Goal: Task Accomplishment & Management: Use online tool/utility

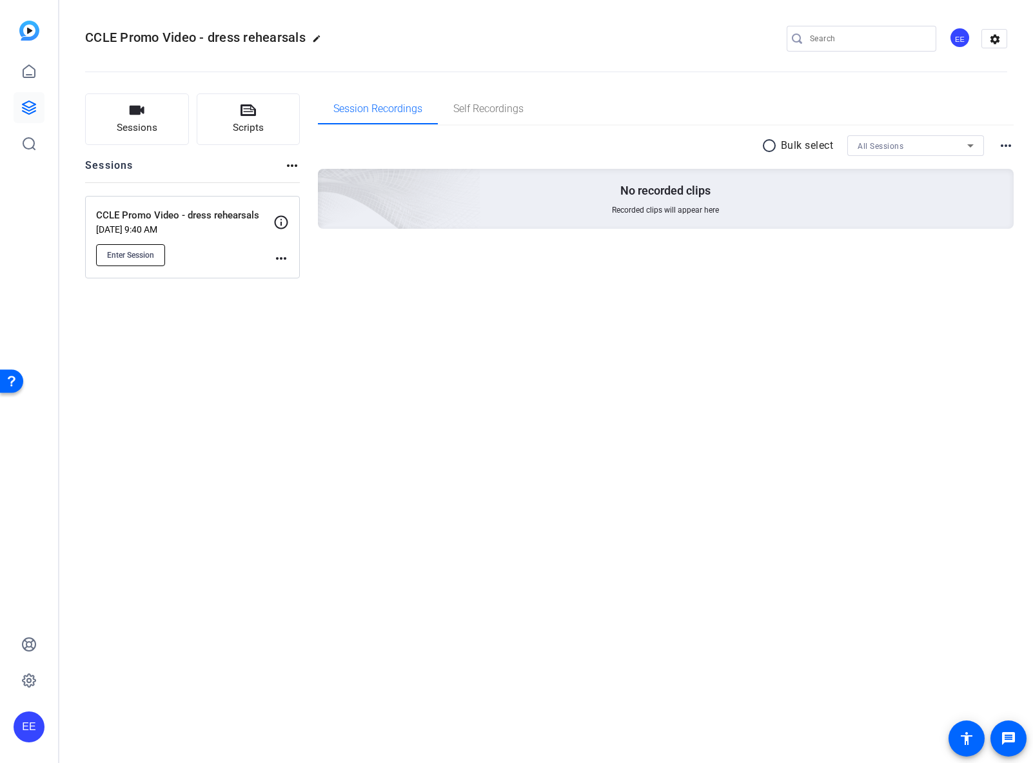
click at [146, 257] on span "Enter Session" at bounding box center [130, 255] width 47 height 10
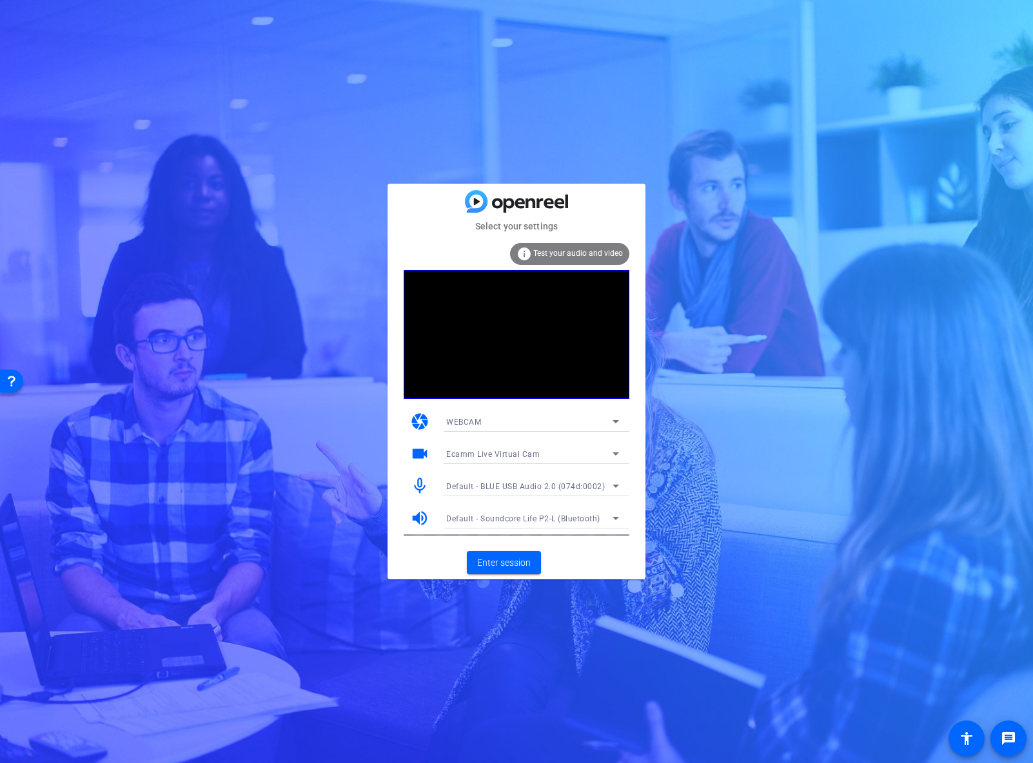
click at [616, 454] on icon at bounding box center [615, 454] width 6 height 3
click at [531, 494] on mat-option "ZV-E10 (054c:0de3)" at bounding box center [532, 500] width 193 height 21
click at [515, 570] on span at bounding box center [504, 562] width 74 height 31
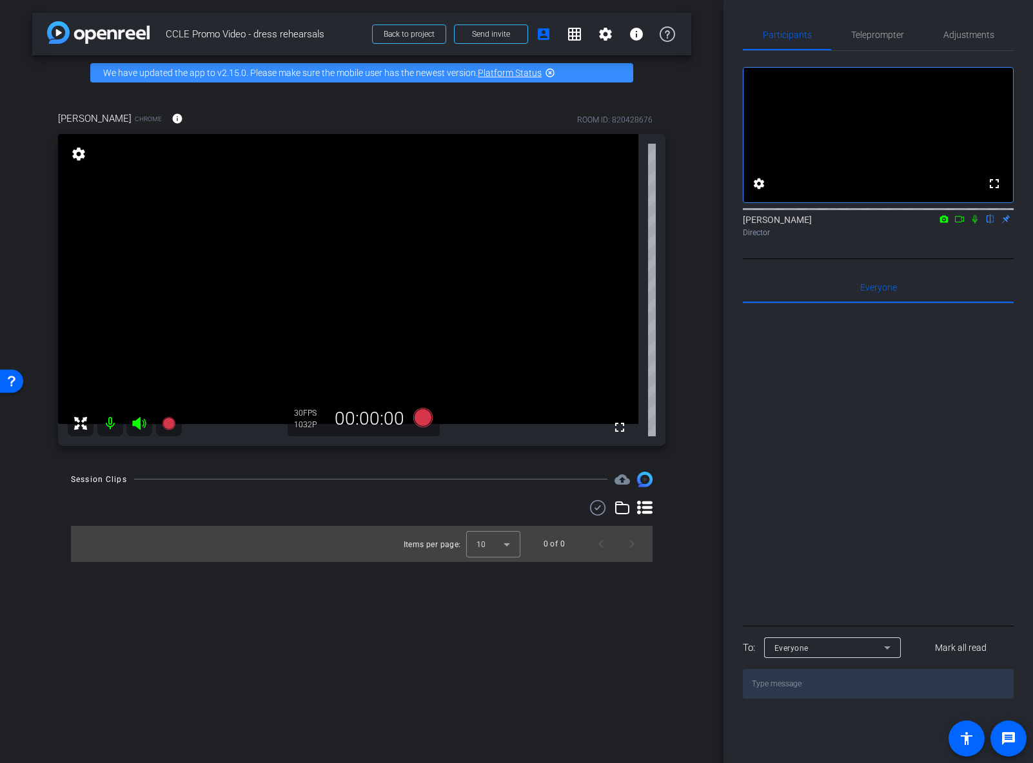
click at [140, 424] on icon at bounding box center [139, 423] width 14 height 13
click at [975, 224] on icon at bounding box center [974, 219] width 5 height 8
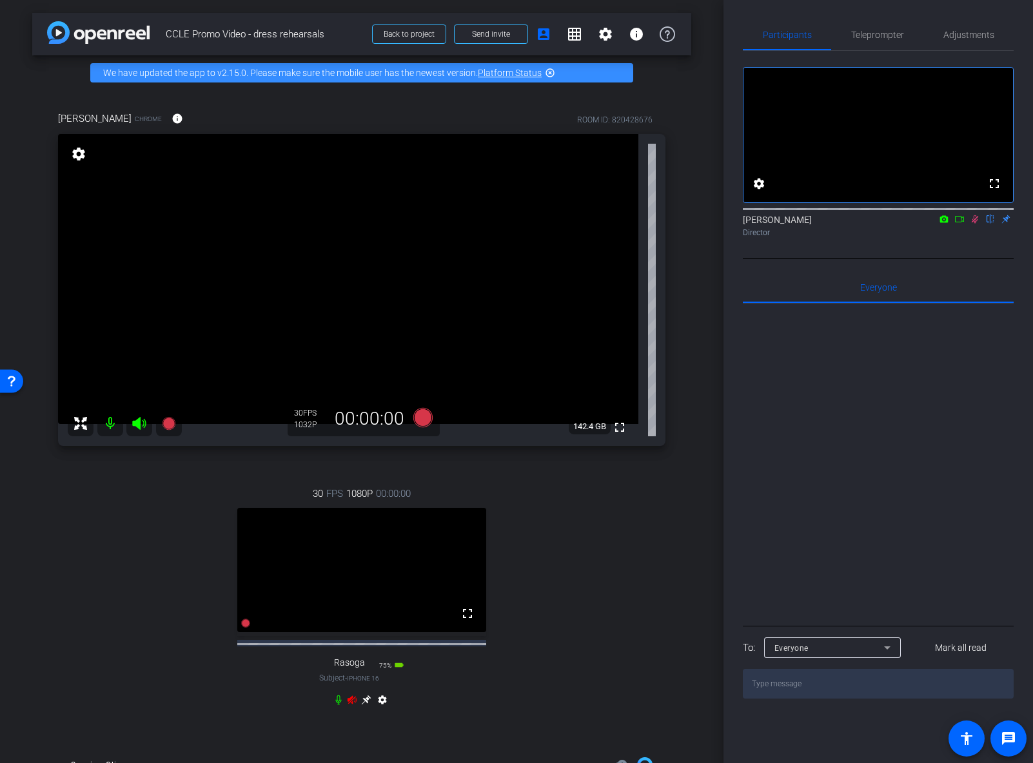
click at [977, 224] on icon at bounding box center [974, 219] width 7 height 8
click at [366, 705] on icon at bounding box center [366, 700] width 10 height 10
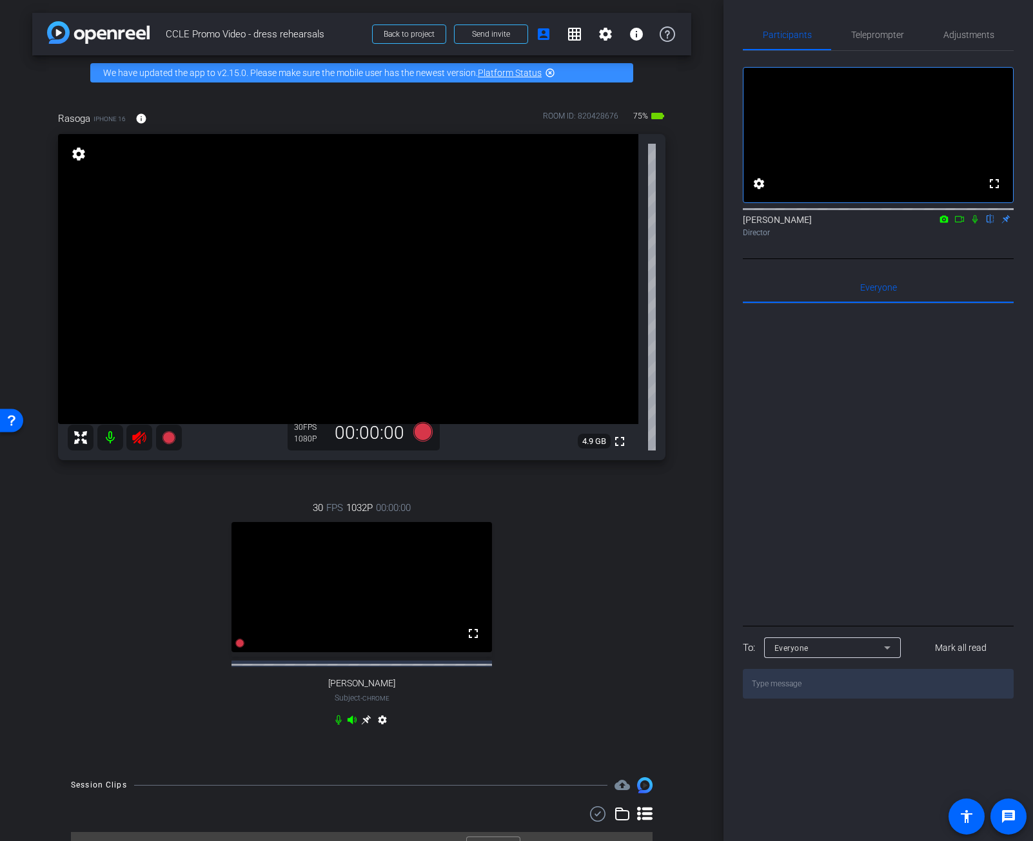
click at [678, 545] on div "Rasoga iPhone 16 info ROOM ID: 820428676 75% battery_std fullscreen settings 4.…" at bounding box center [361, 427] width 659 height 674
click at [135, 442] on icon at bounding box center [139, 437] width 14 height 13
click at [977, 36] on span "Adjustments" at bounding box center [968, 34] width 51 height 9
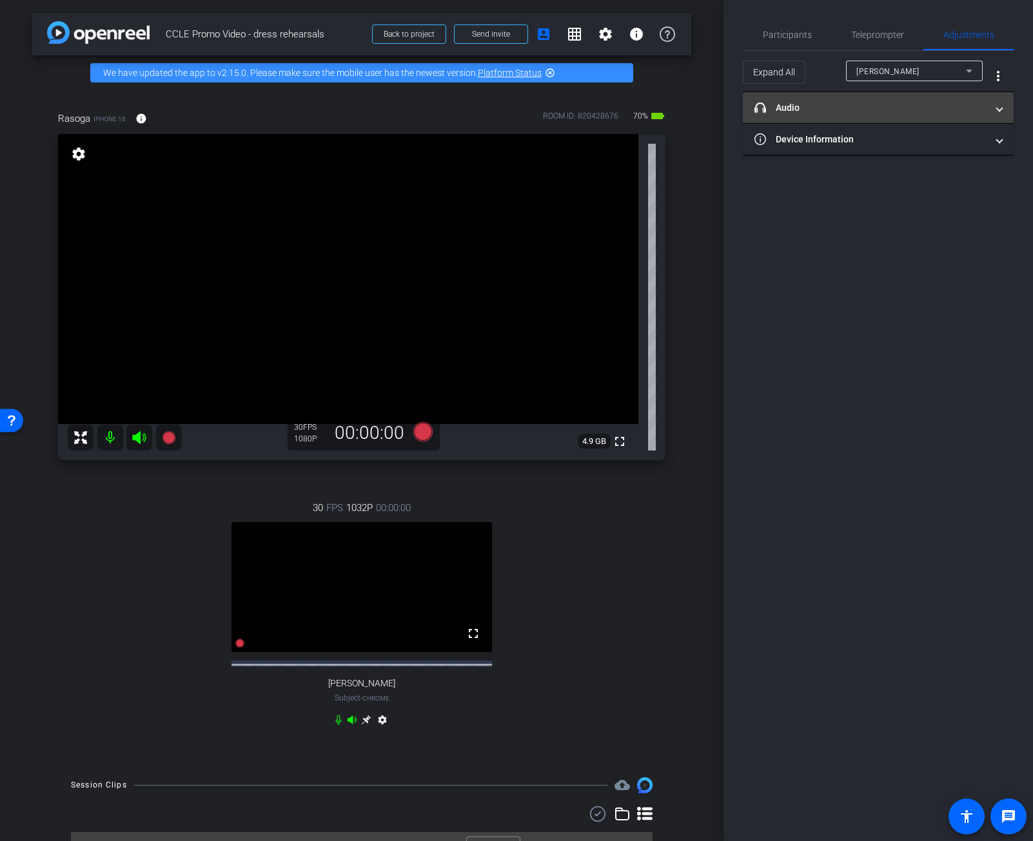
click at [942, 105] on mat-panel-title "headphone icon Audio" at bounding box center [870, 108] width 232 height 14
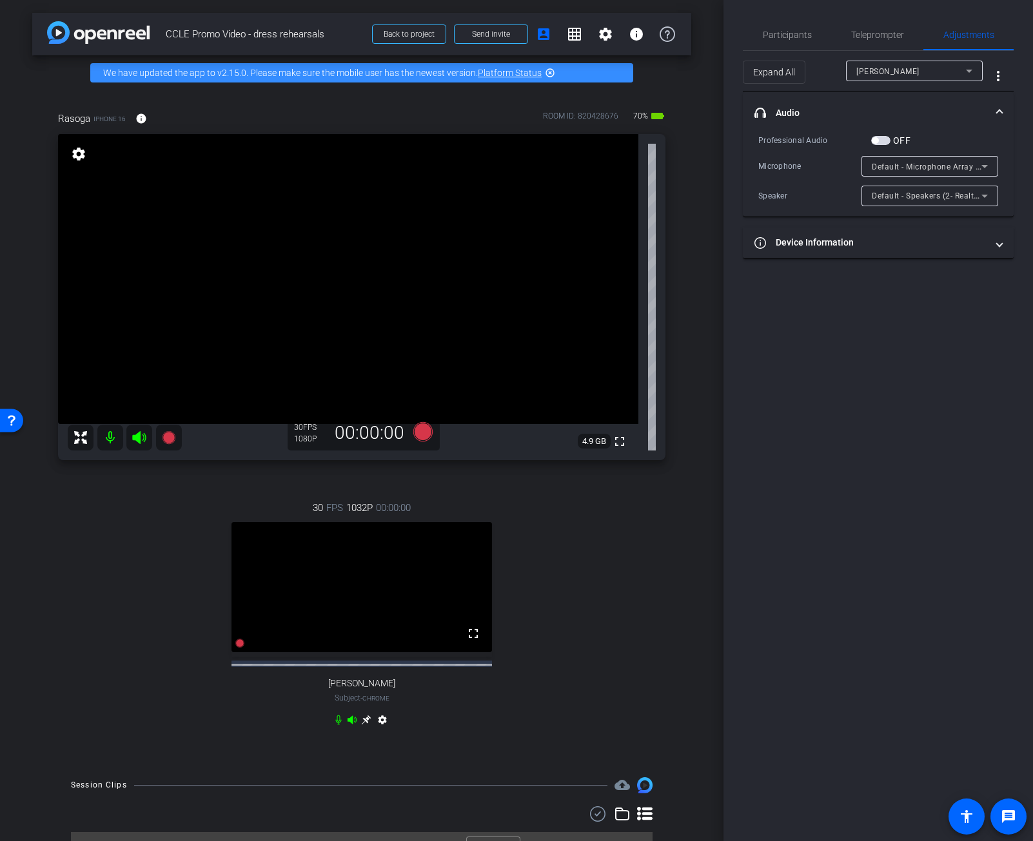
click at [986, 169] on icon at bounding box center [984, 166] width 15 height 15
click at [899, 326] on div at bounding box center [516, 420] width 1033 height 841
click at [904, 74] on div "[PERSON_NAME]" at bounding box center [911, 71] width 110 height 16
click at [911, 120] on mat-option "Rasoga" at bounding box center [914, 117] width 137 height 21
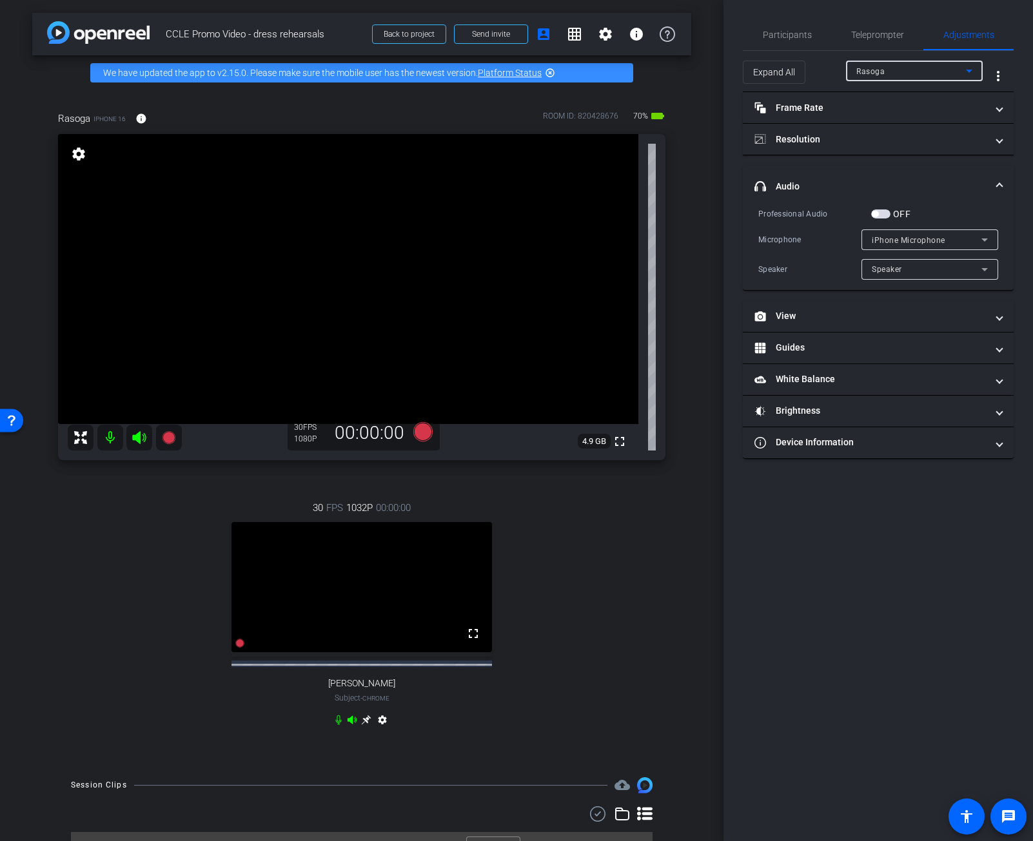
click at [949, 242] on div "iPhone Microphone" at bounding box center [927, 240] width 110 height 16
click at [948, 153] on div at bounding box center [516, 420] width 1033 height 841
click at [936, 274] on div "Speaker" at bounding box center [927, 269] width 110 height 16
click at [944, 240] on div at bounding box center [516, 420] width 1033 height 841
click at [944, 242] on div "iPhone Microphone" at bounding box center [927, 240] width 110 height 16
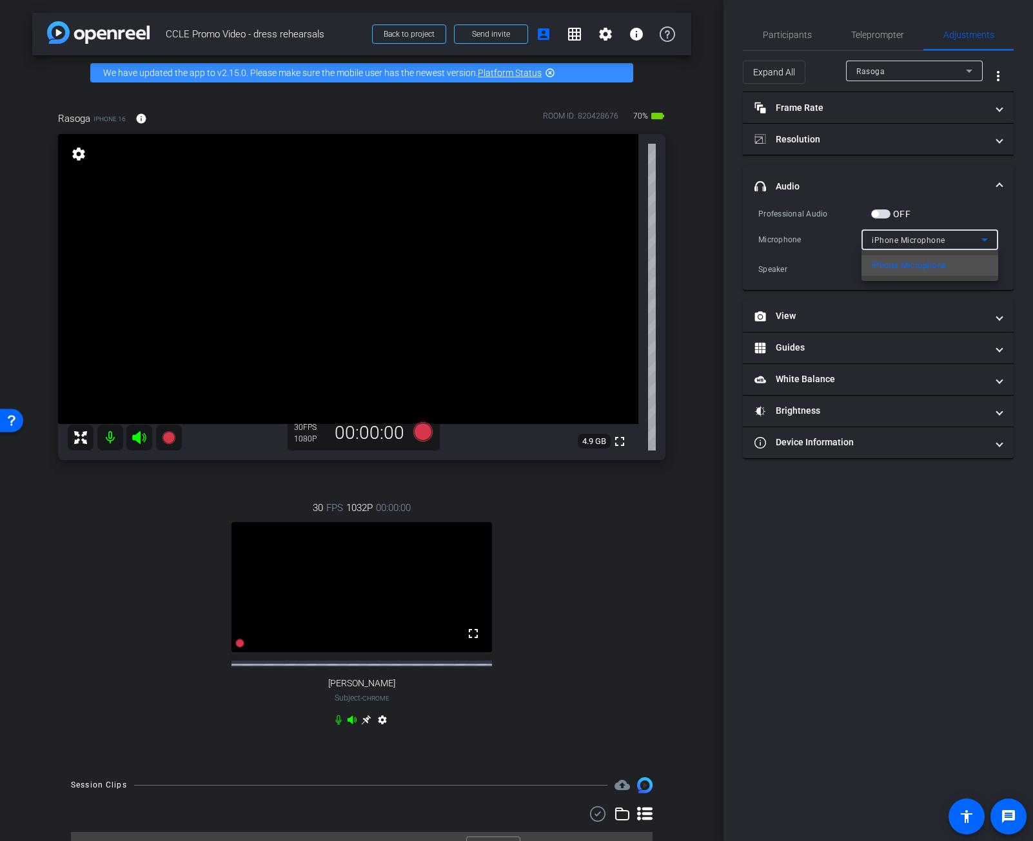
click at [951, 198] on div at bounding box center [516, 420] width 1033 height 841
click at [955, 241] on div "iPhone Microphone" at bounding box center [927, 240] width 110 height 16
click at [938, 241] on div at bounding box center [516, 420] width 1033 height 841
click at [941, 244] on span "iPhone Microphone" at bounding box center [908, 240] width 73 height 9
click at [941, 244] on div at bounding box center [516, 420] width 1033 height 841
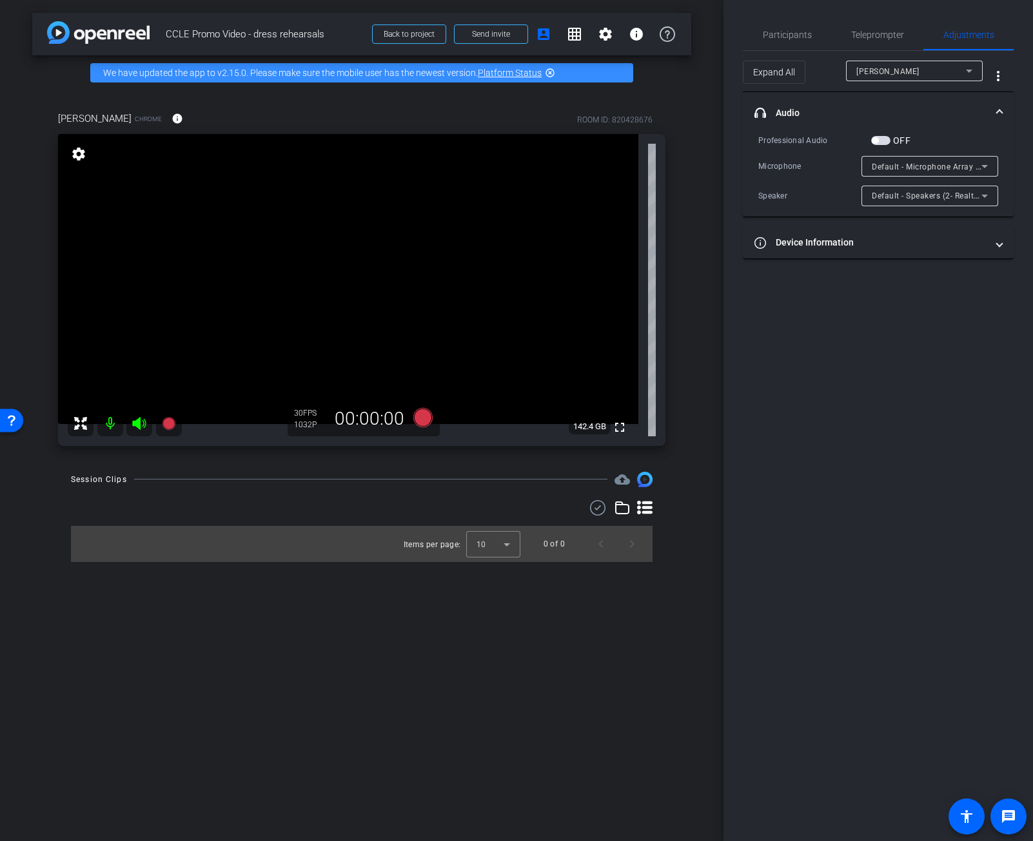
click at [951, 73] on div "[PERSON_NAME]" at bounding box center [911, 71] width 110 height 16
click at [951, 73] on div at bounding box center [516, 420] width 1033 height 841
click at [797, 35] on span "Participants" at bounding box center [787, 34] width 49 height 9
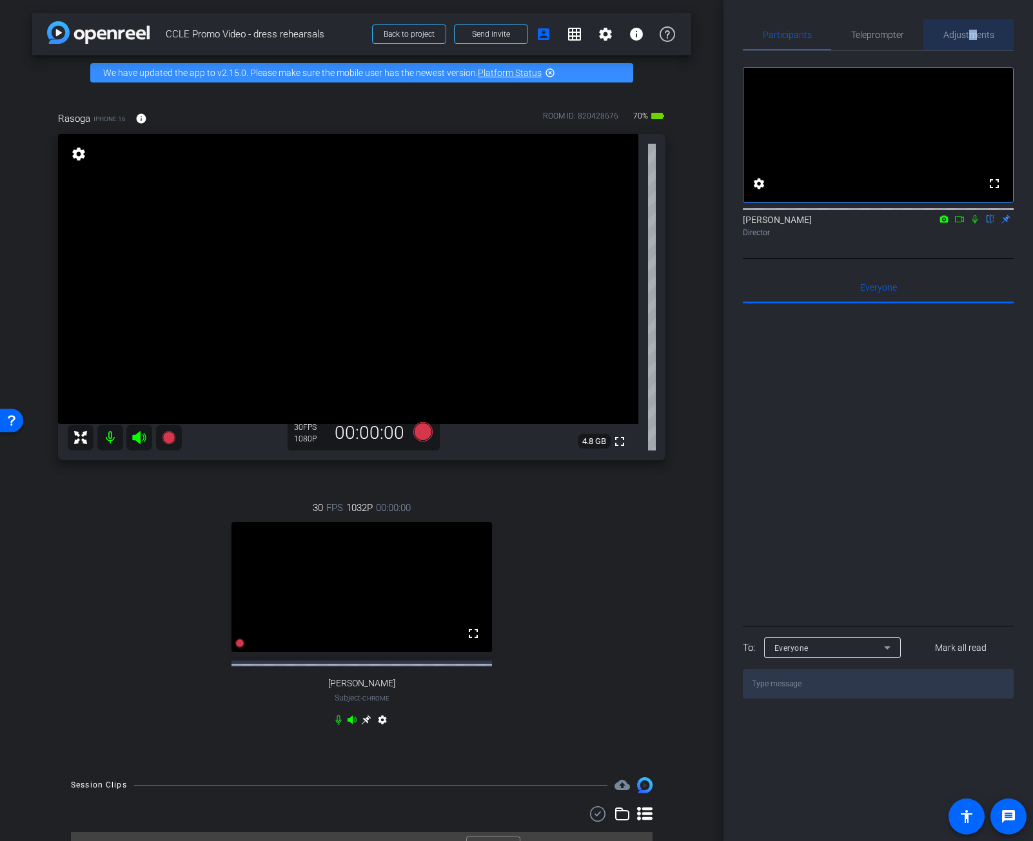
drag, startPoint x: 971, startPoint y: 33, endPoint x: 980, endPoint y: 48, distance: 17.4
click at [972, 33] on span "Adjustments" at bounding box center [968, 34] width 51 height 9
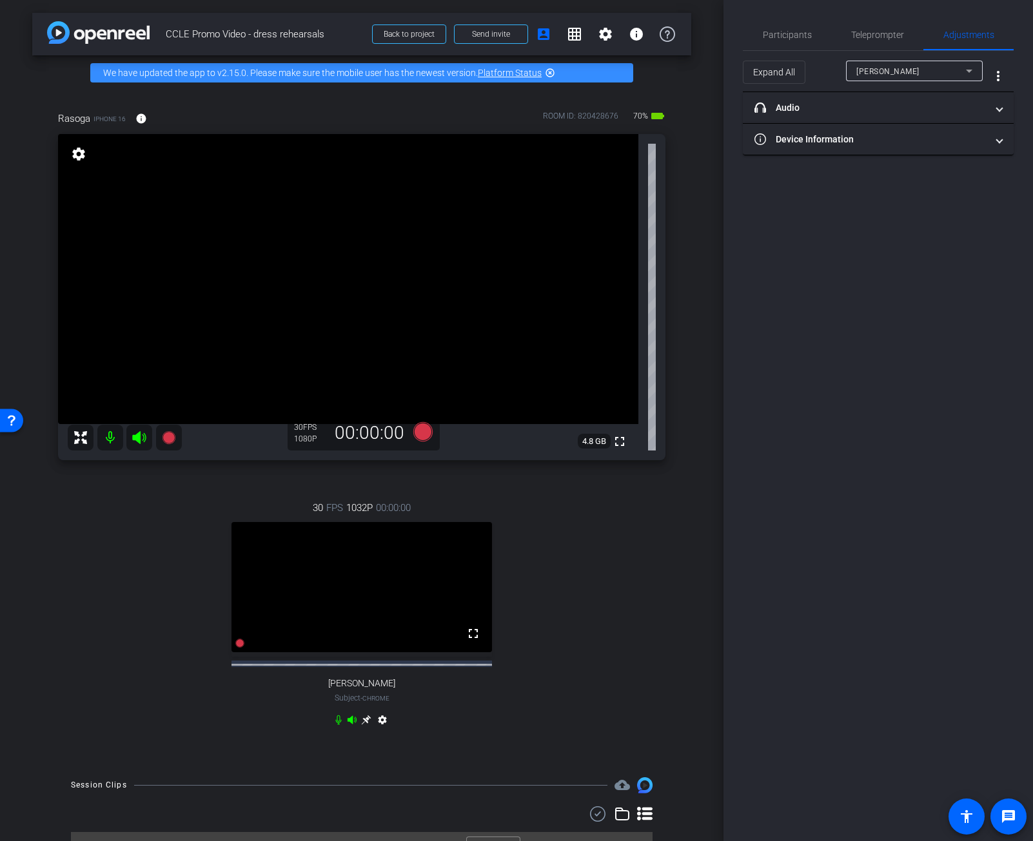
click at [935, 75] on div "[PERSON_NAME]" at bounding box center [911, 71] width 110 height 16
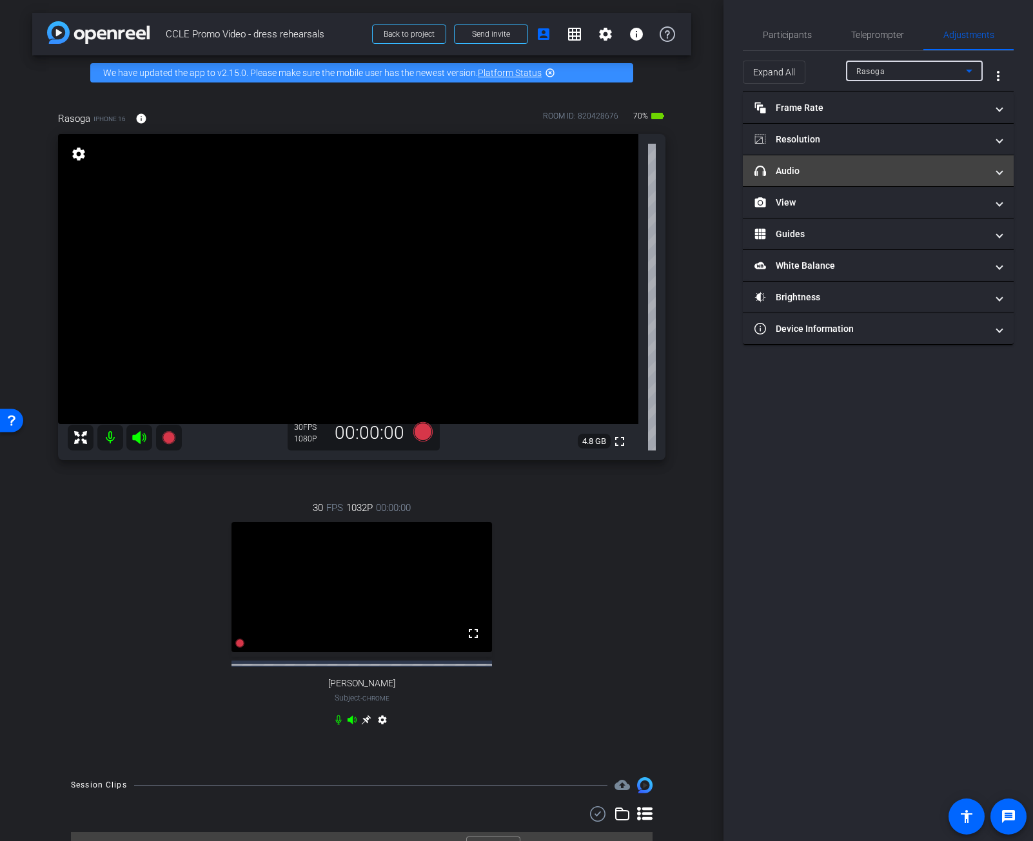
click at [876, 177] on mat-panel-title "headphone icon Audio" at bounding box center [870, 171] width 232 height 14
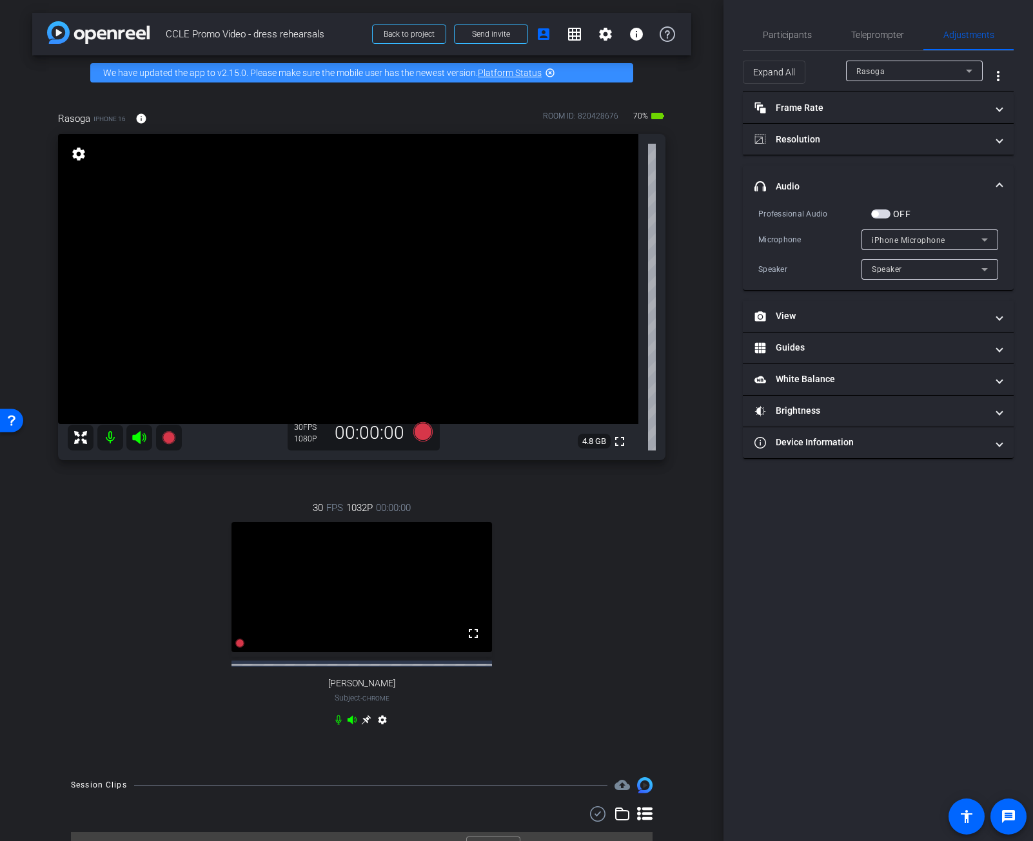
click at [930, 240] on span "iPhone Microphone" at bounding box center [908, 240] width 73 height 9
click at [881, 605] on div at bounding box center [516, 420] width 1033 height 841
click at [791, 37] on span "Participants" at bounding box center [787, 34] width 49 height 9
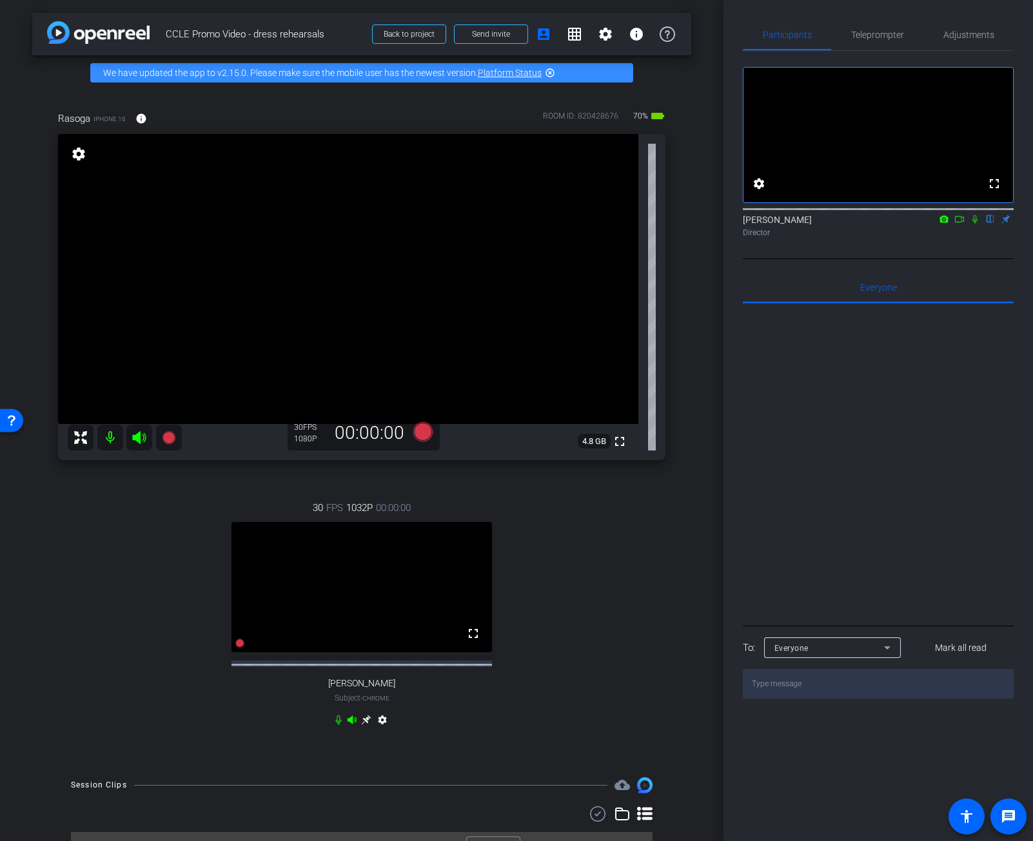
click at [958, 224] on icon at bounding box center [959, 219] width 10 height 9
click at [988, 224] on icon at bounding box center [990, 219] width 10 height 9
click at [986, 224] on icon at bounding box center [990, 219] width 10 height 9
click at [974, 224] on icon at bounding box center [975, 219] width 10 height 9
click at [976, 224] on icon at bounding box center [975, 219] width 10 height 9
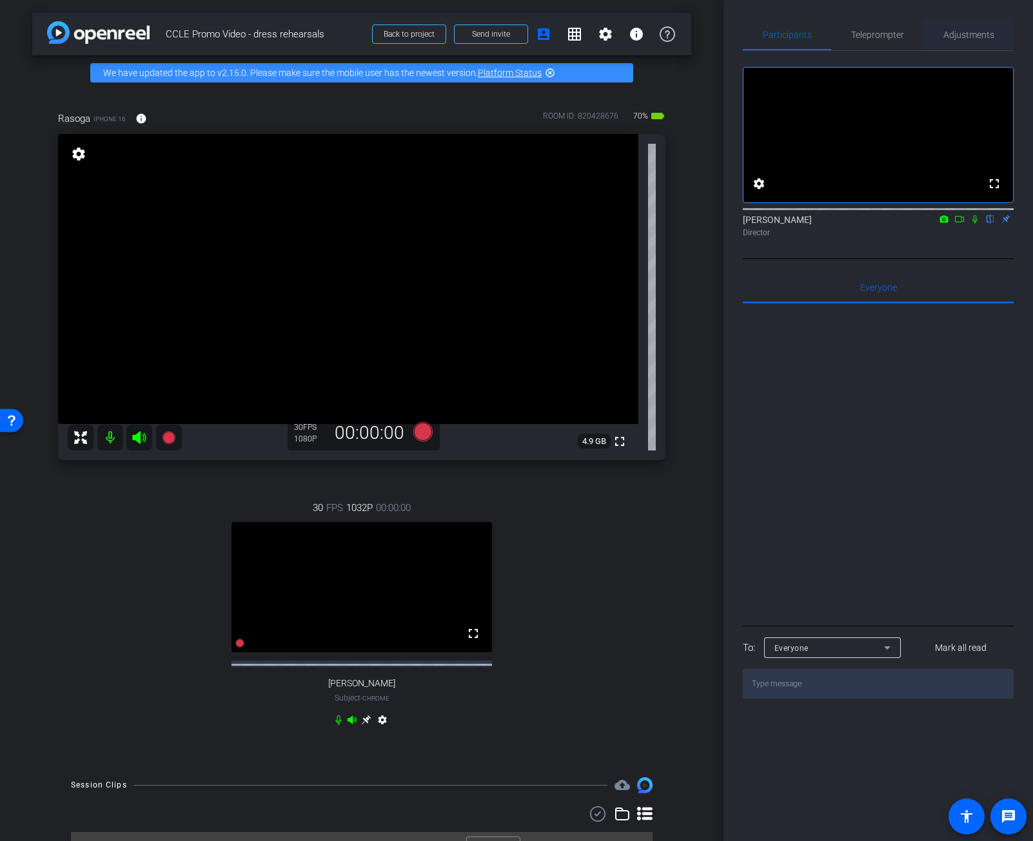
click at [979, 37] on span "Adjustments" at bounding box center [968, 34] width 51 height 9
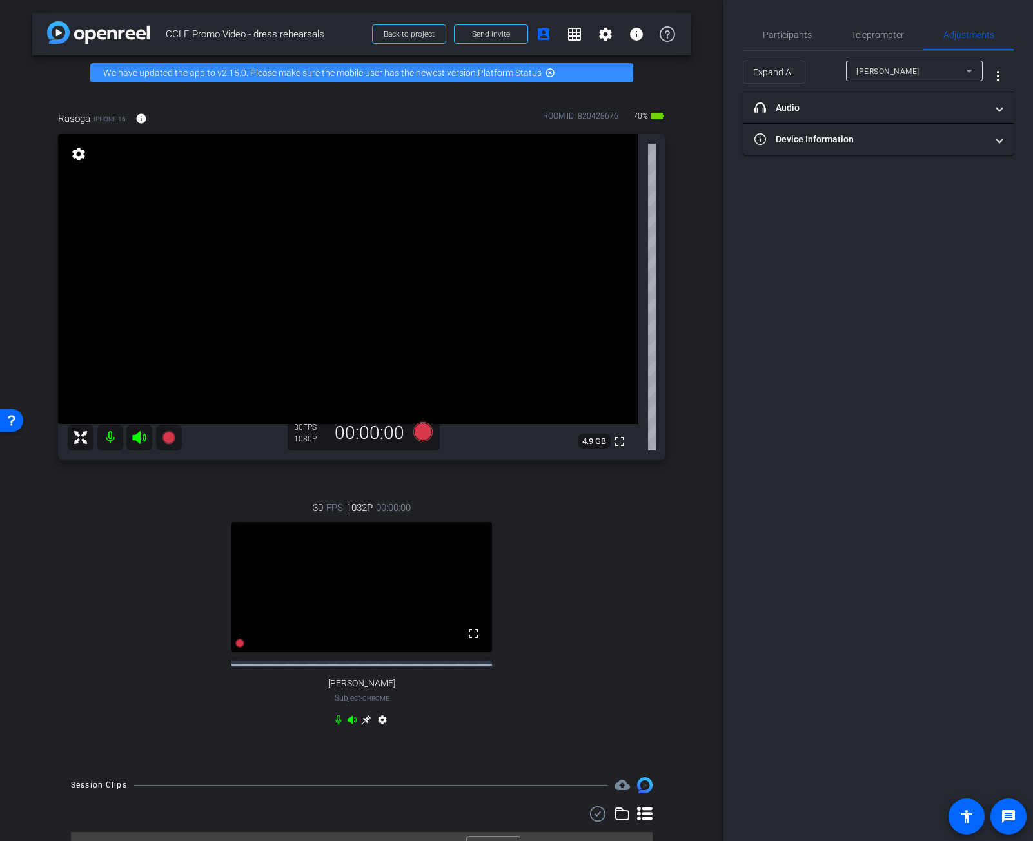
click at [940, 74] on div "[PERSON_NAME]" at bounding box center [911, 71] width 110 height 16
click at [937, 117] on mat-option "Rasoga" at bounding box center [914, 117] width 137 height 21
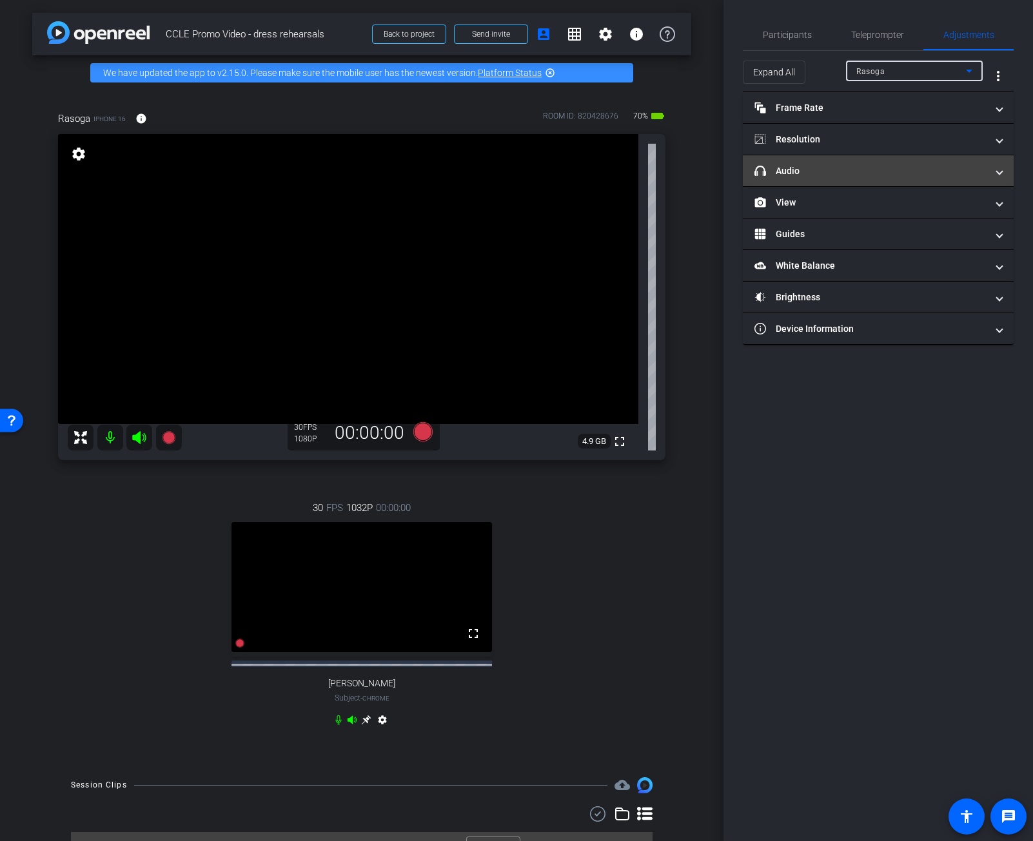
click at [913, 178] on mat-expansion-panel-header "headphone icon Audio" at bounding box center [878, 170] width 271 height 31
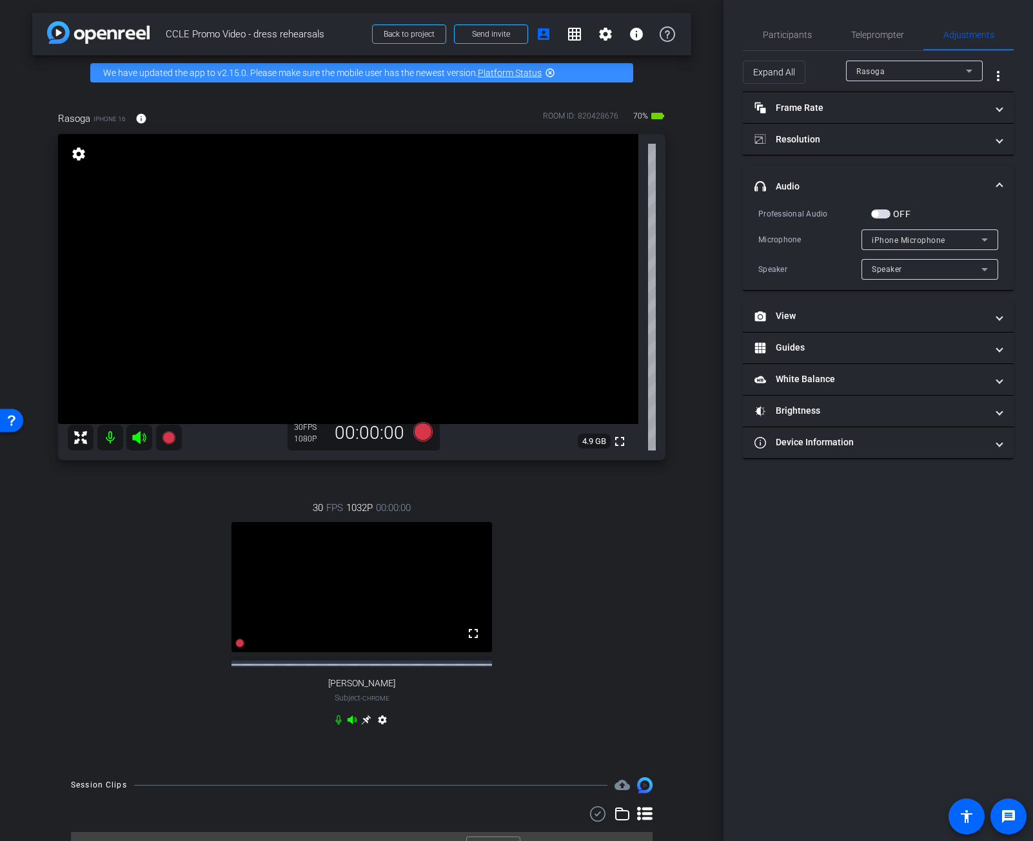
click at [940, 240] on span "iPhone Microphone" at bounding box center [908, 240] width 73 height 9
click at [893, 215] on div at bounding box center [516, 420] width 1033 height 841
click at [884, 213] on span "button" at bounding box center [880, 214] width 19 height 9
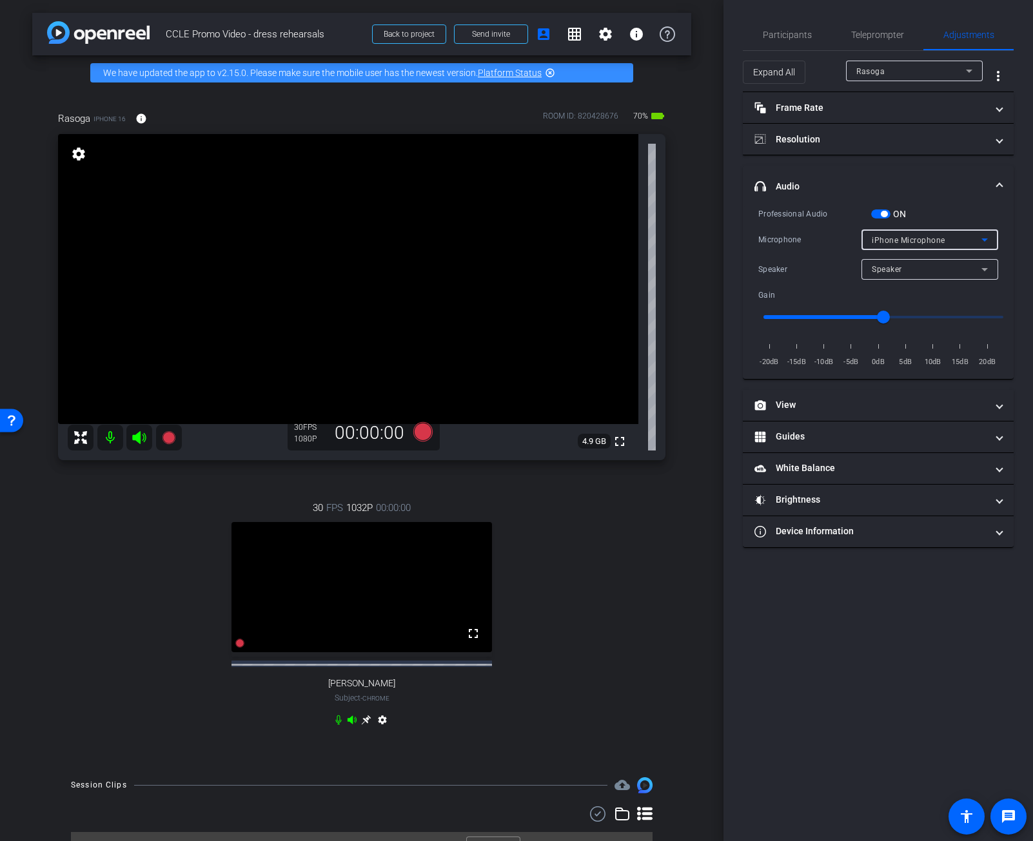
click at [906, 233] on div "iPhone Microphone" at bounding box center [927, 240] width 110 height 16
click at [939, 285] on mat-option "USBAudio1.0" at bounding box center [929, 286] width 137 height 21
click at [939, 285] on div at bounding box center [929, 287] width 137 height 14
click at [800, 40] on span "Participants" at bounding box center [787, 34] width 49 height 31
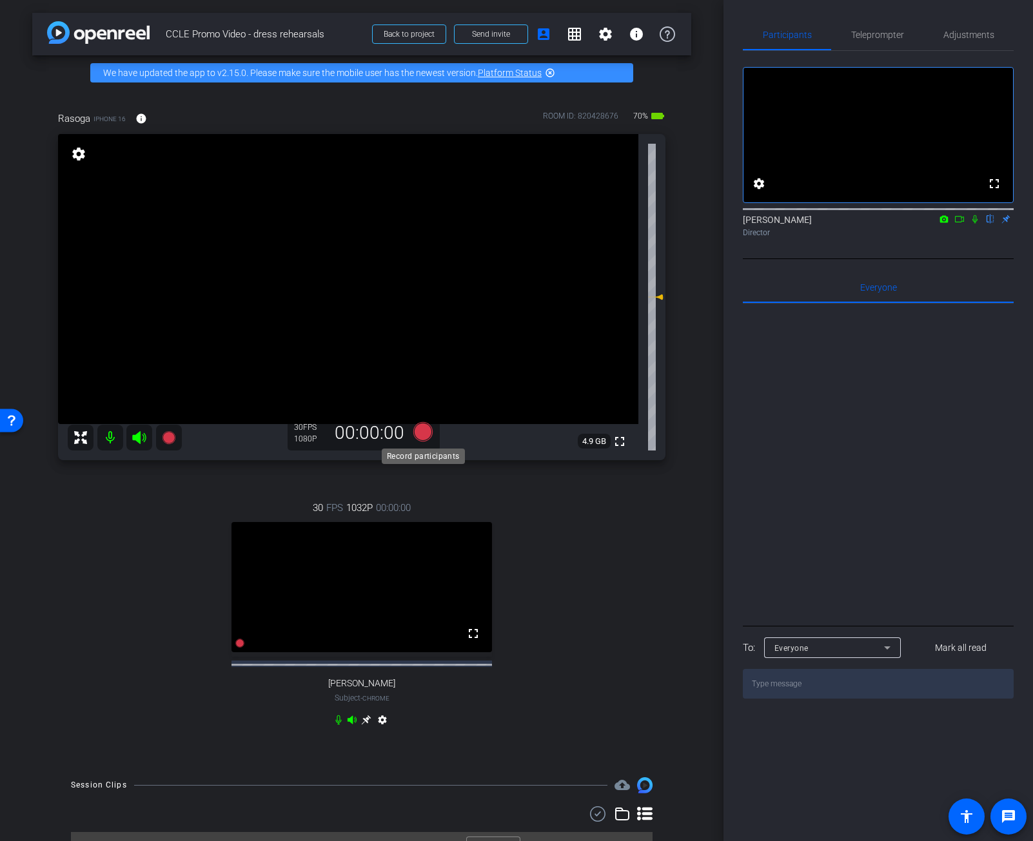
click at [426, 429] on icon at bounding box center [422, 431] width 19 height 19
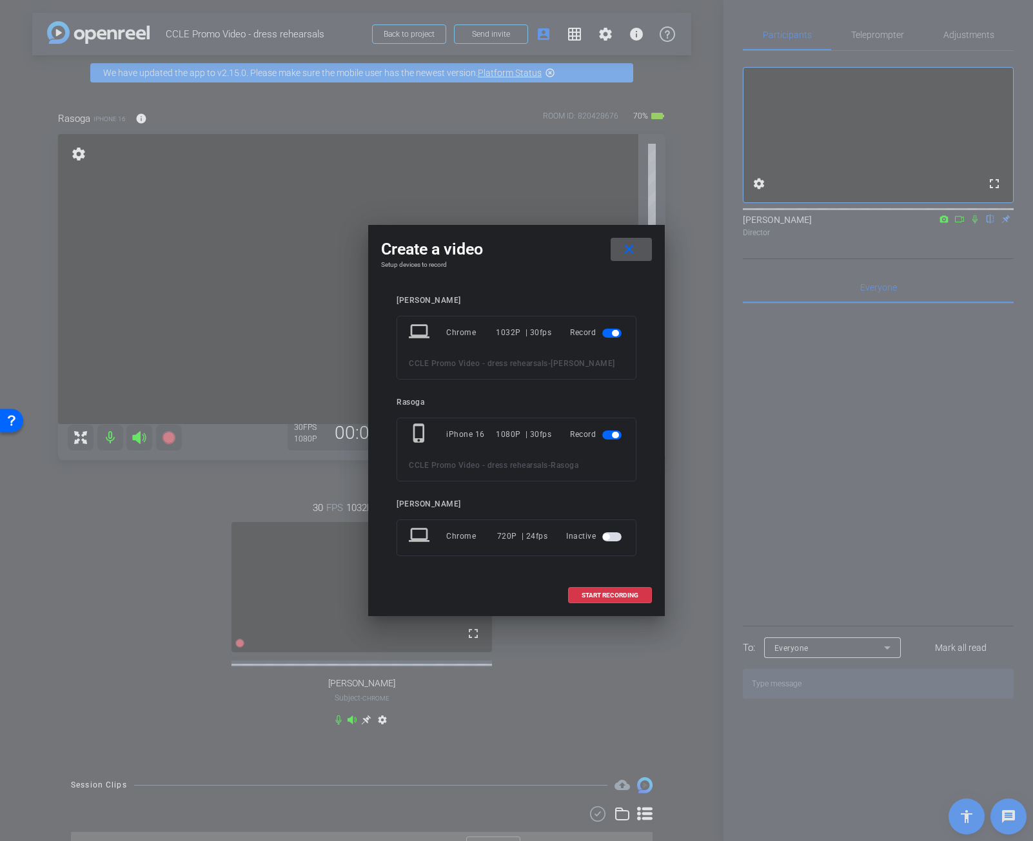
drag, startPoint x: 609, startPoint y: 335, endPoint x: 618, endPoint y: 349, distance: 17.4
click at [610, 336] on span "button" at bounding box center [611, 333] width 19 height 9
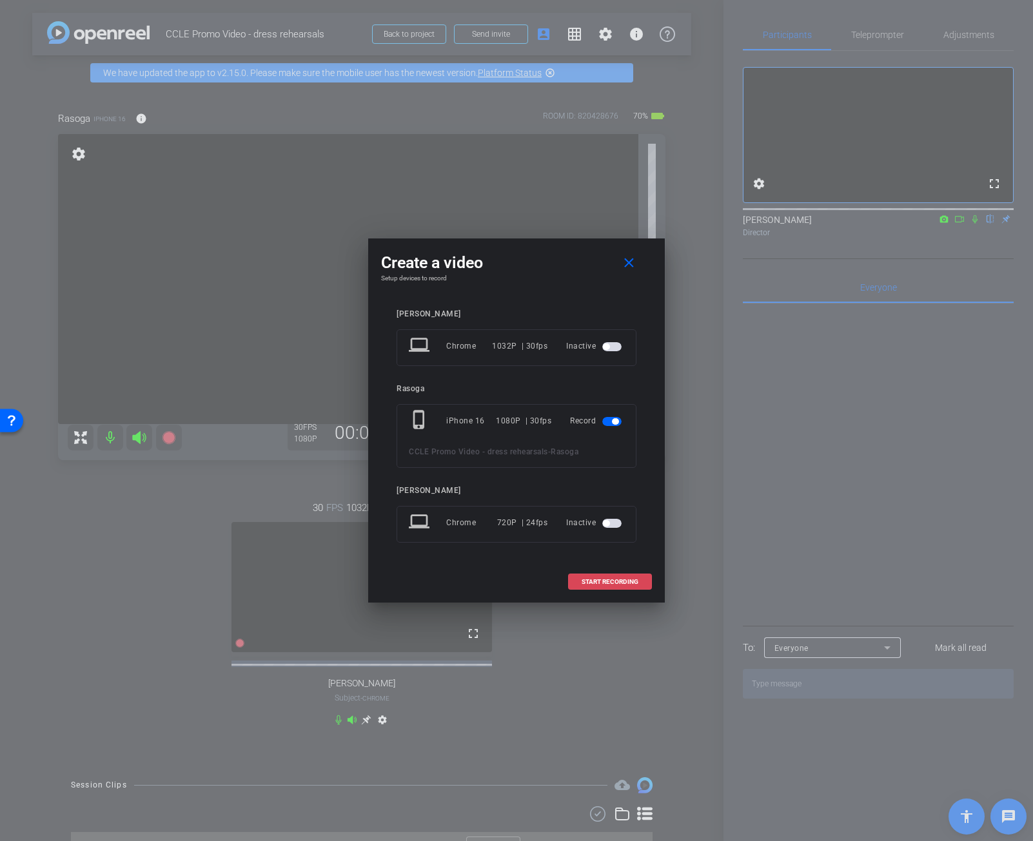
click at [625, 582] on span "START RECORDING" at bounding box center [609, 582] width 57 height 6
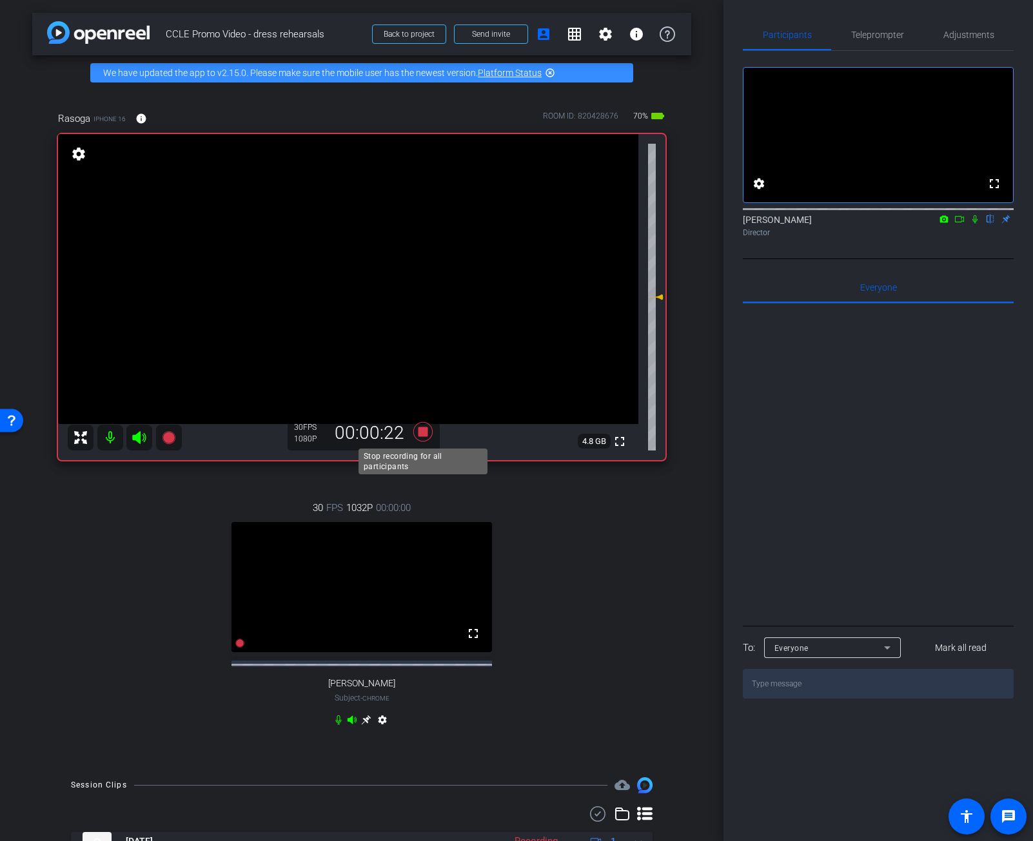
click at [424, 436] on icon at bounding box center [422, 431] width 19 height 19
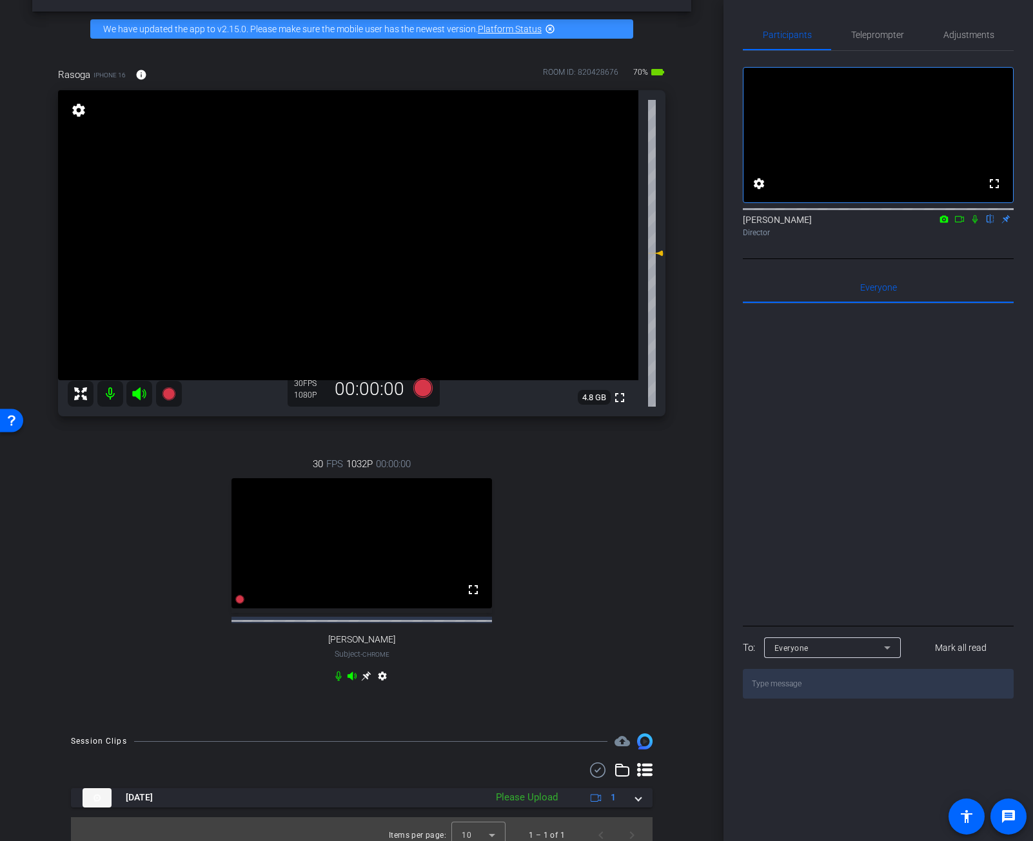
scroll to position [61, 0]
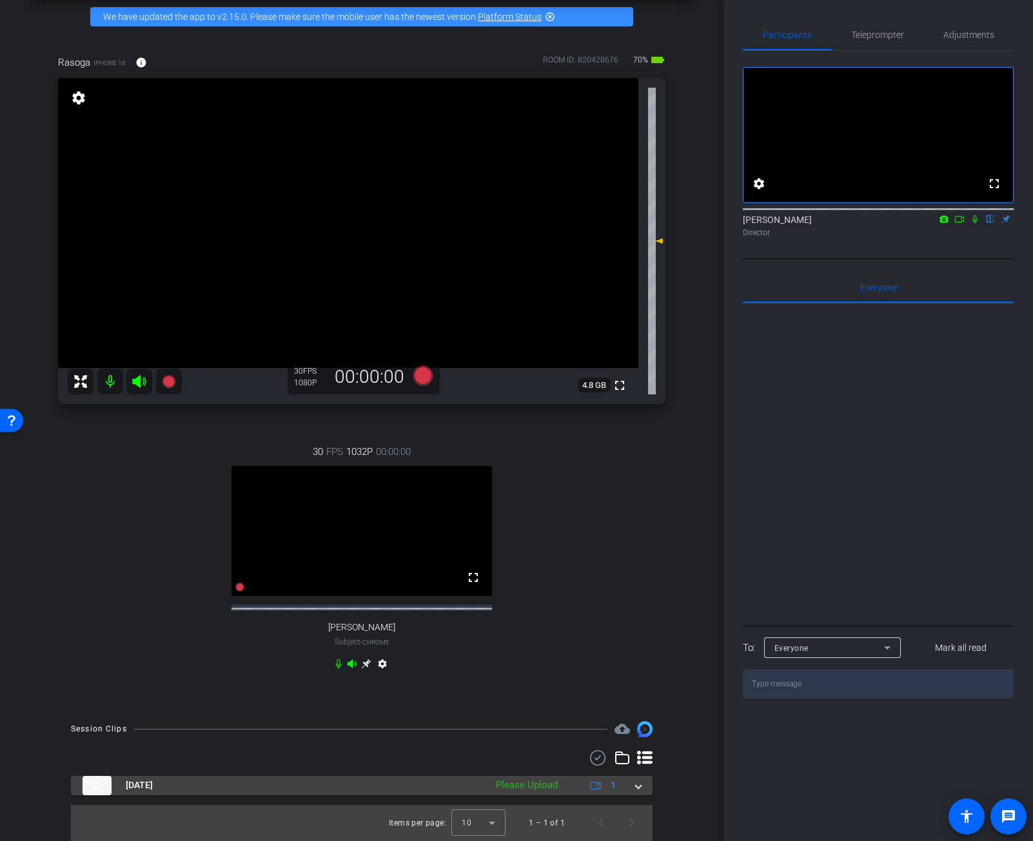
click at [639, 763] on span at bounding box center [638, 786] width 5 height 14
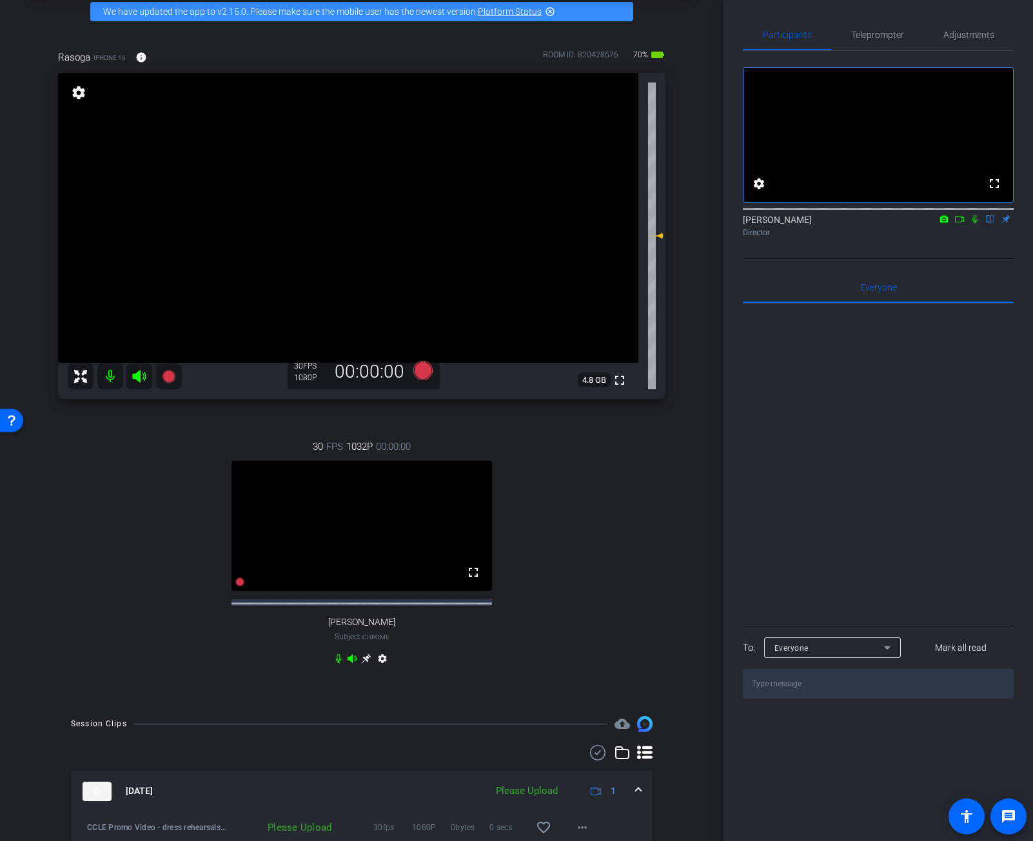
click at [639, 763] on mat-expansion-panel-header "[DATE] Please Upload 1" at bounding box center [361, 791] width 581 height 41
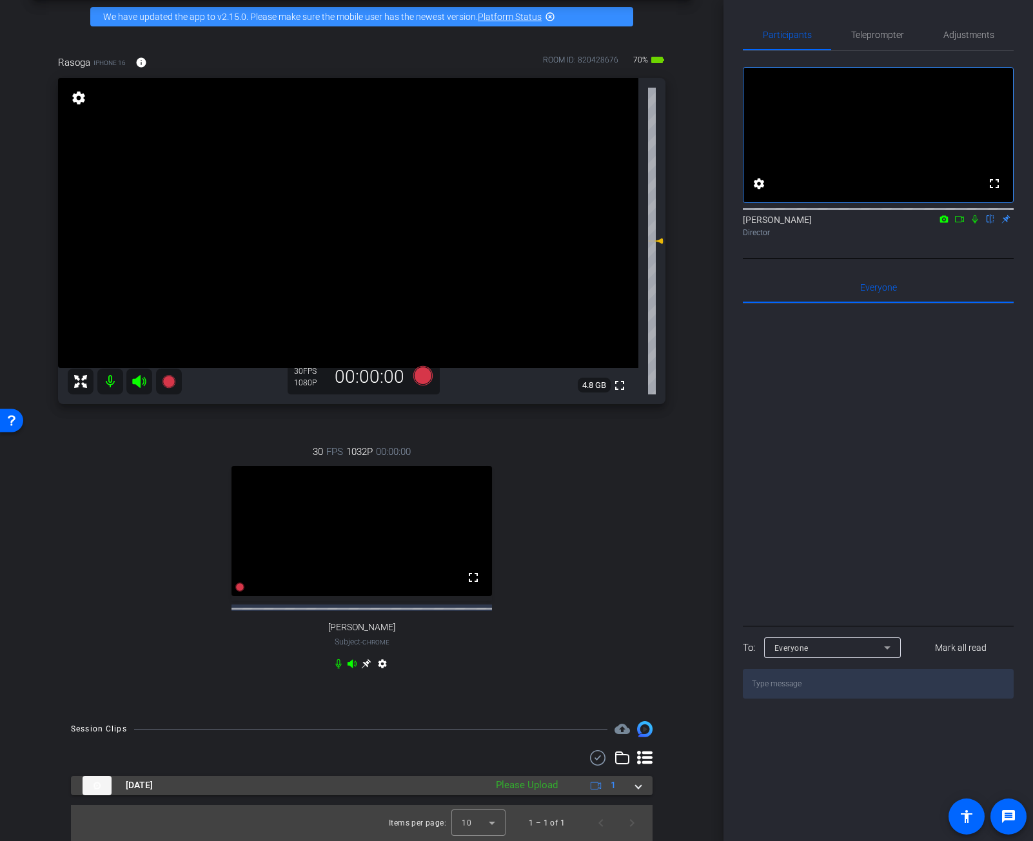
click at [639, 763] on span at bounding box center [638, 786] width 5 height 14
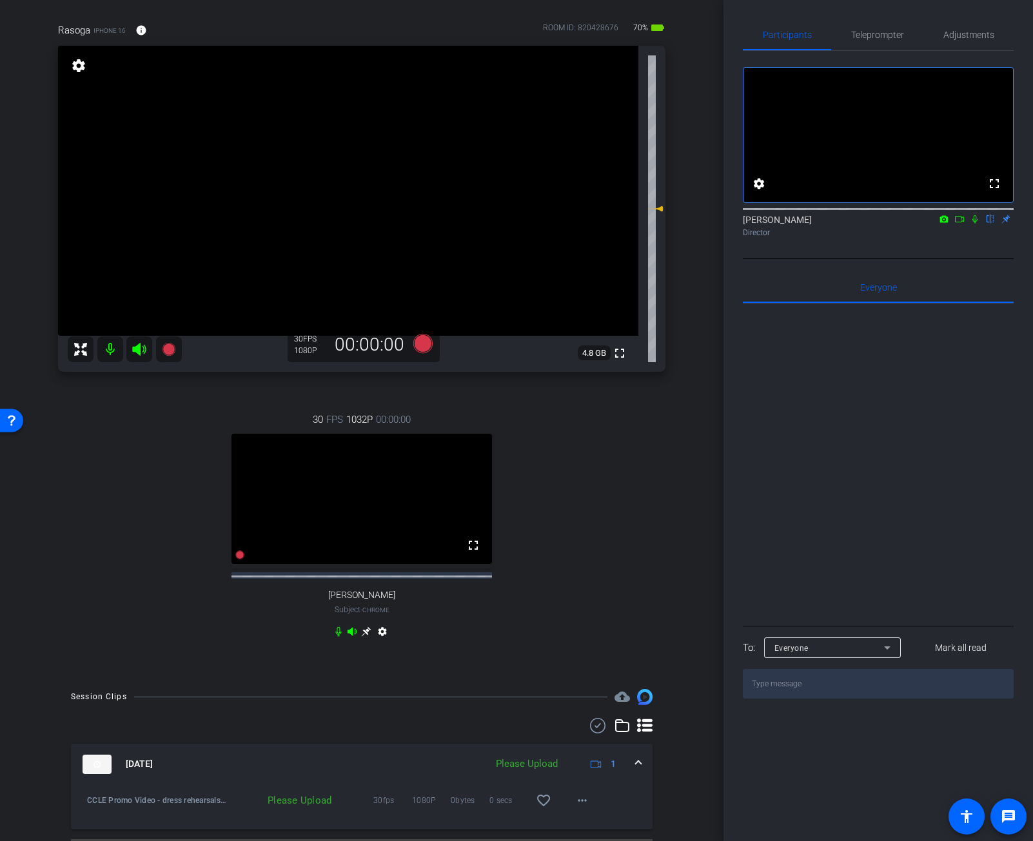
scroll to position [128, 0]
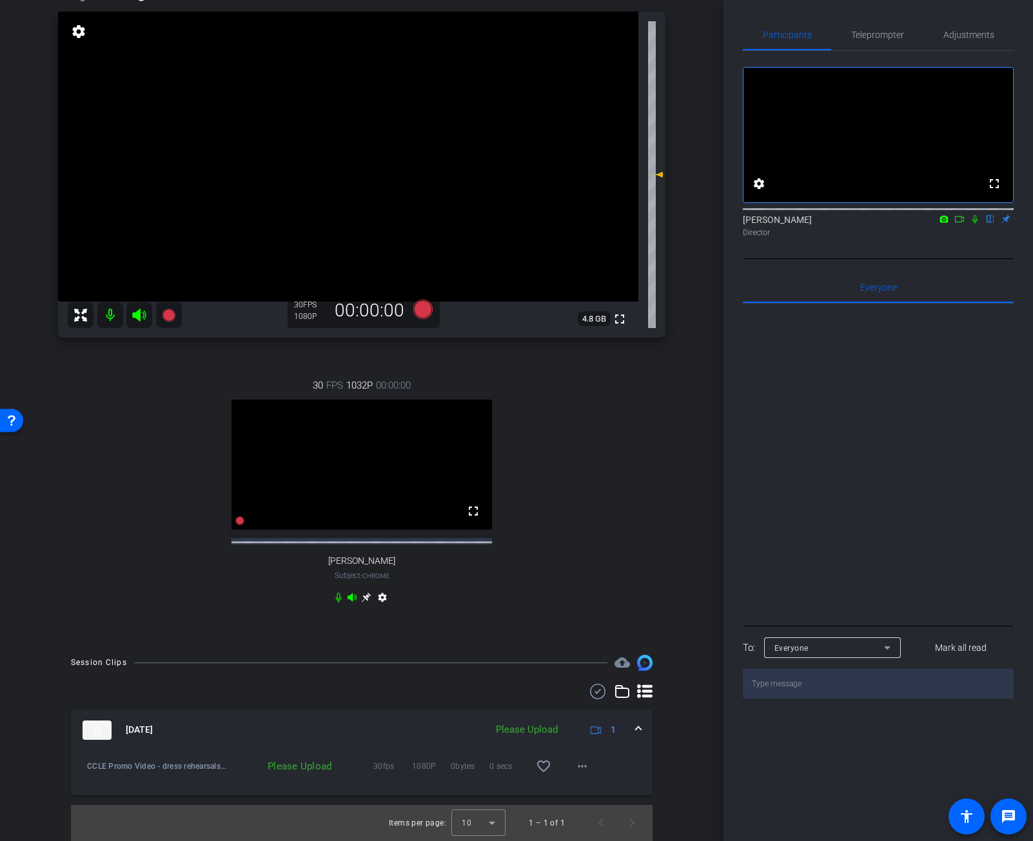
click at [542, 736] on div "Please Upload" at bounding box center [526, 730] width 75 height 15
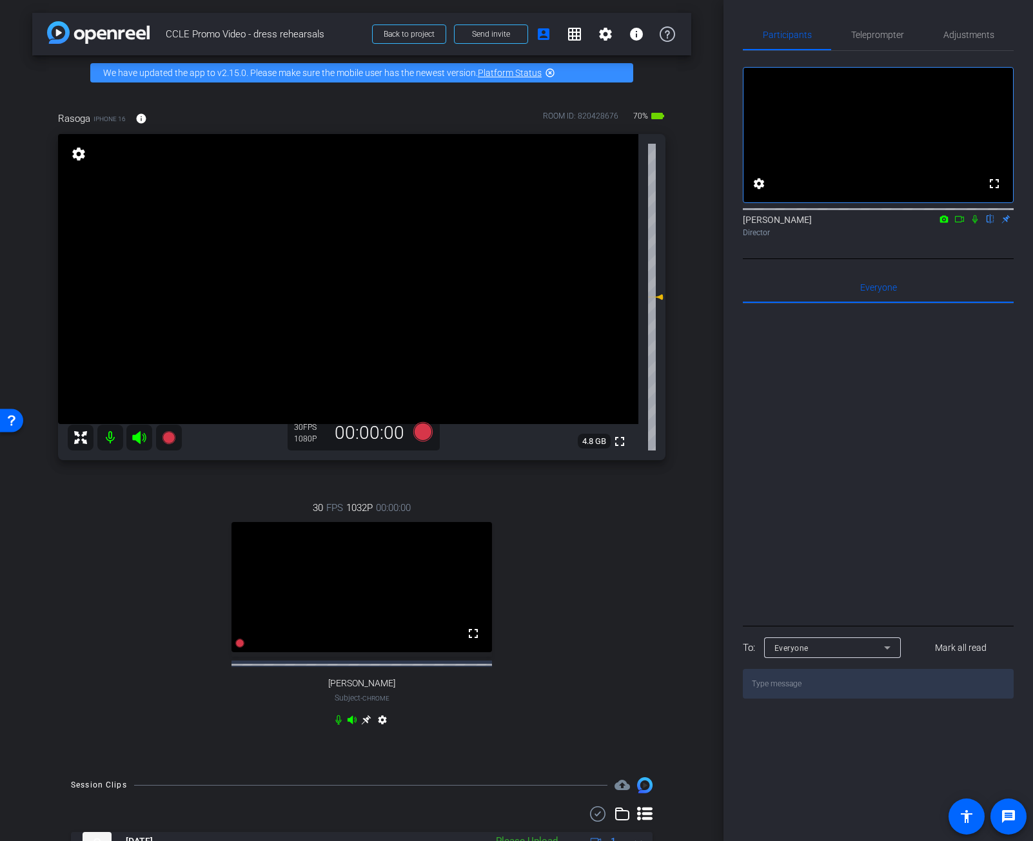
scroll to position [61, 0]
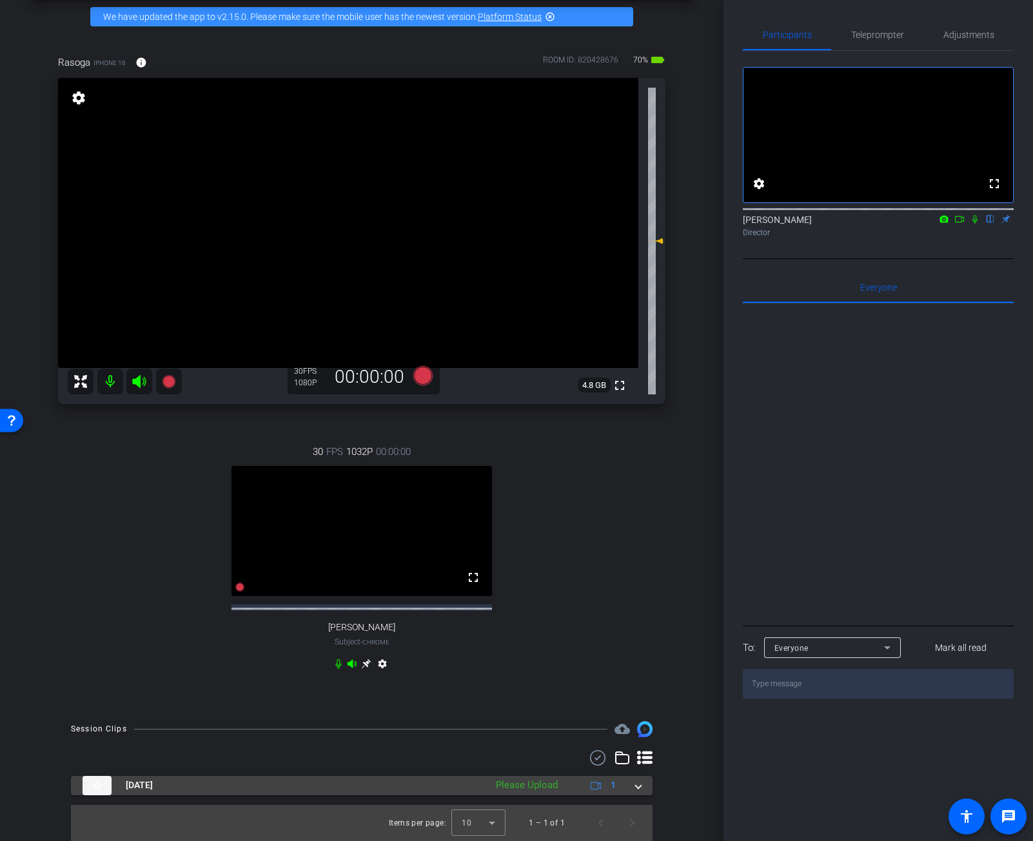
click at [643, 763] on mat-expansion-panel-header "[DATE] Please Upload 1" at bounding box center [361, 785] width 581 height 19
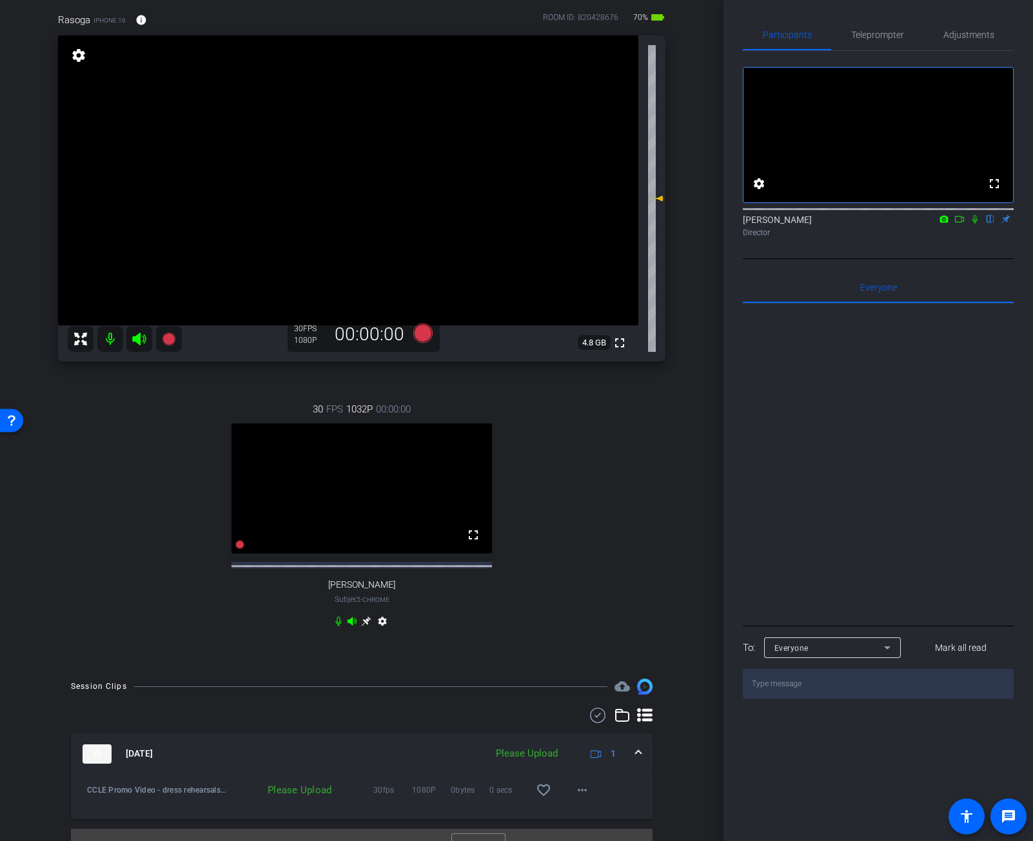
scroll to position [128, 0]
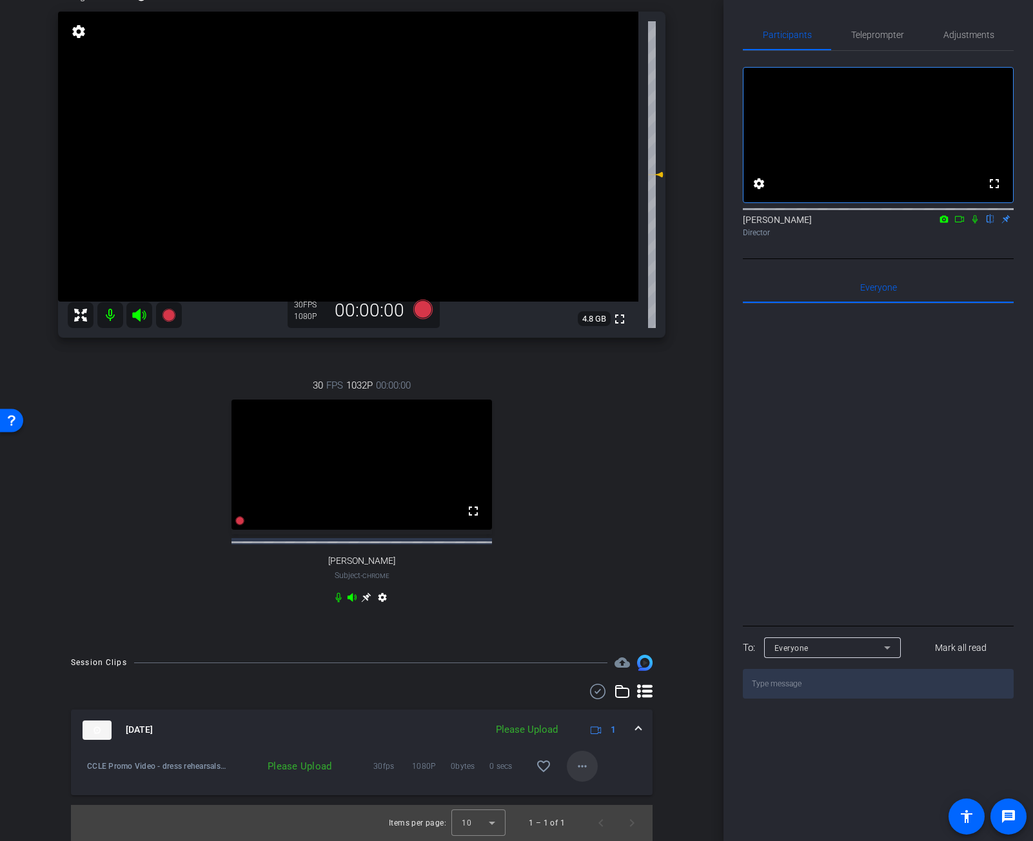
click at [586, 763] on span at bounding box center [582, 766] width 31 height 31
click at [605, 763] on span "Upload" at bounding box center [603, 793] width 52 height 15
click at [558, 632] on div "Rasoga iPhone 16 info ROOM ID: 820428676 70% battery_std fullscreen settings 4.…" at bounding box center [361, 305] width 659 height 674
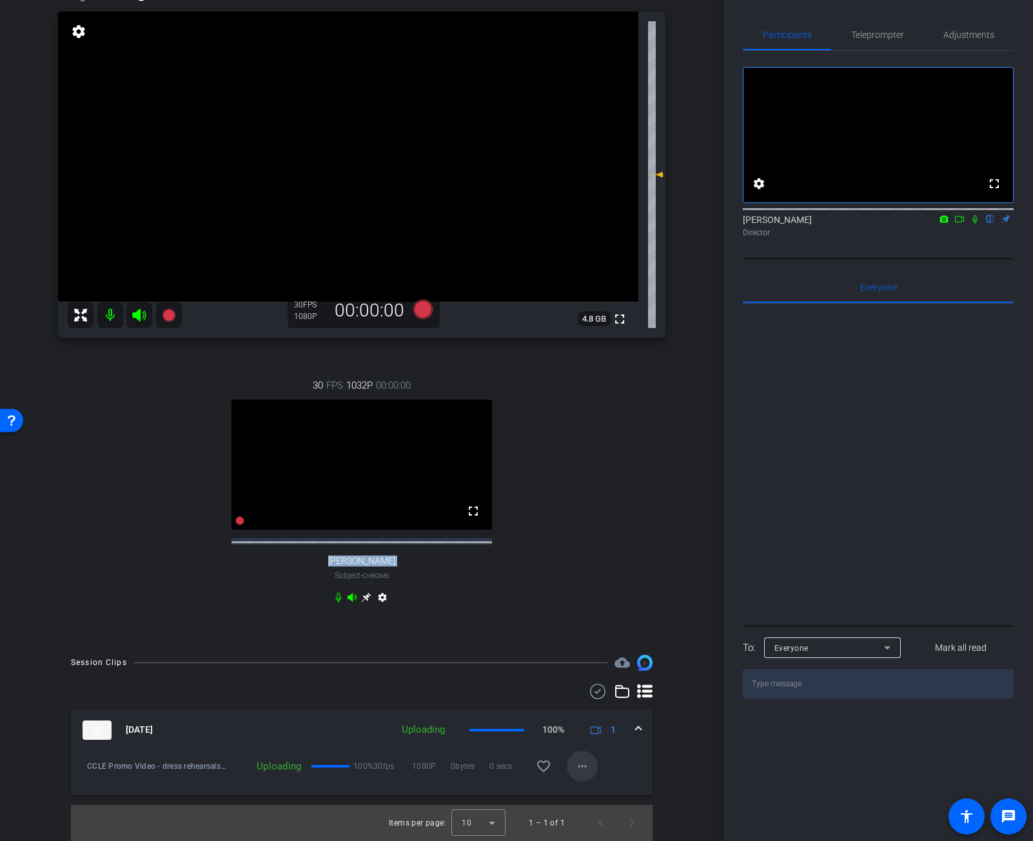
click at [583, 763] on span at bounding box center [582, 766] width 31 height 31
click at [666, 753] on div at bounding box center [516, 420] width 1033 height 841
click at [666, 753] on div "Session Clips cloud_upload [DATE] Uploading 100% 1 CCLE Promo Video - dress reh…" at bounding box center [361, 748] width 659 height 186
click at [593, 763] on span at bounding box center [582, 766] width 31 height 31
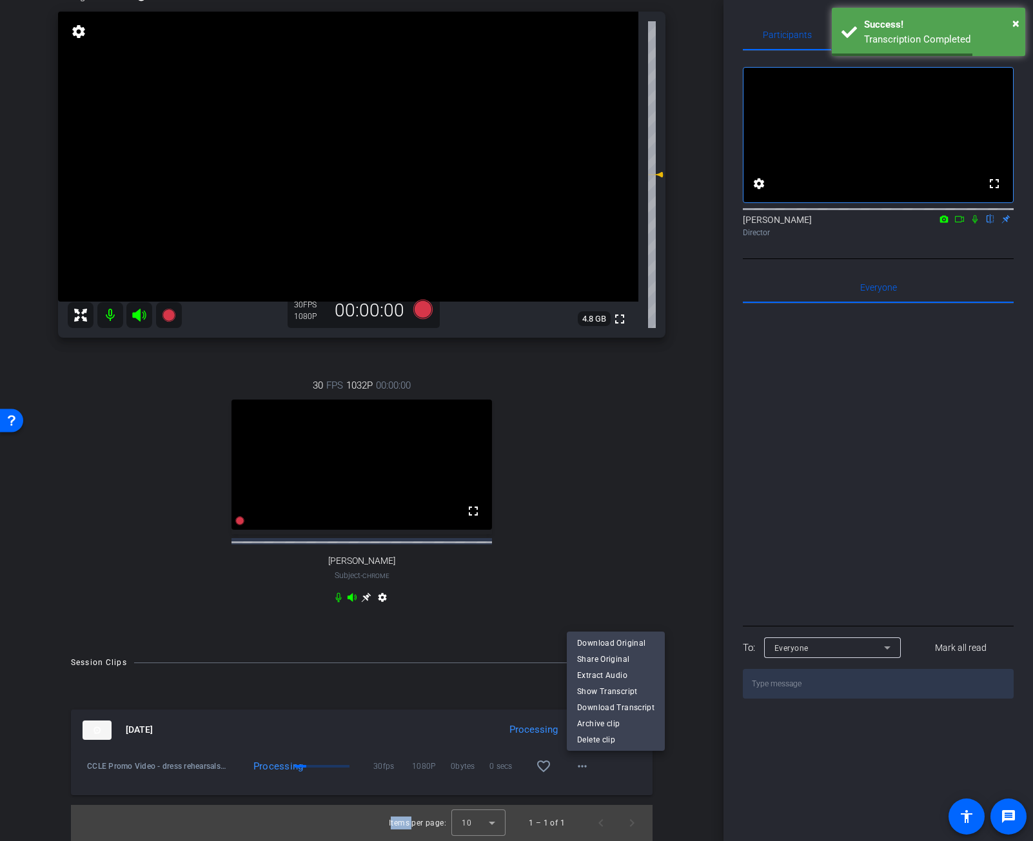
click at [680, 763] on div at bounding box center [516, 420] width 1033 height 841
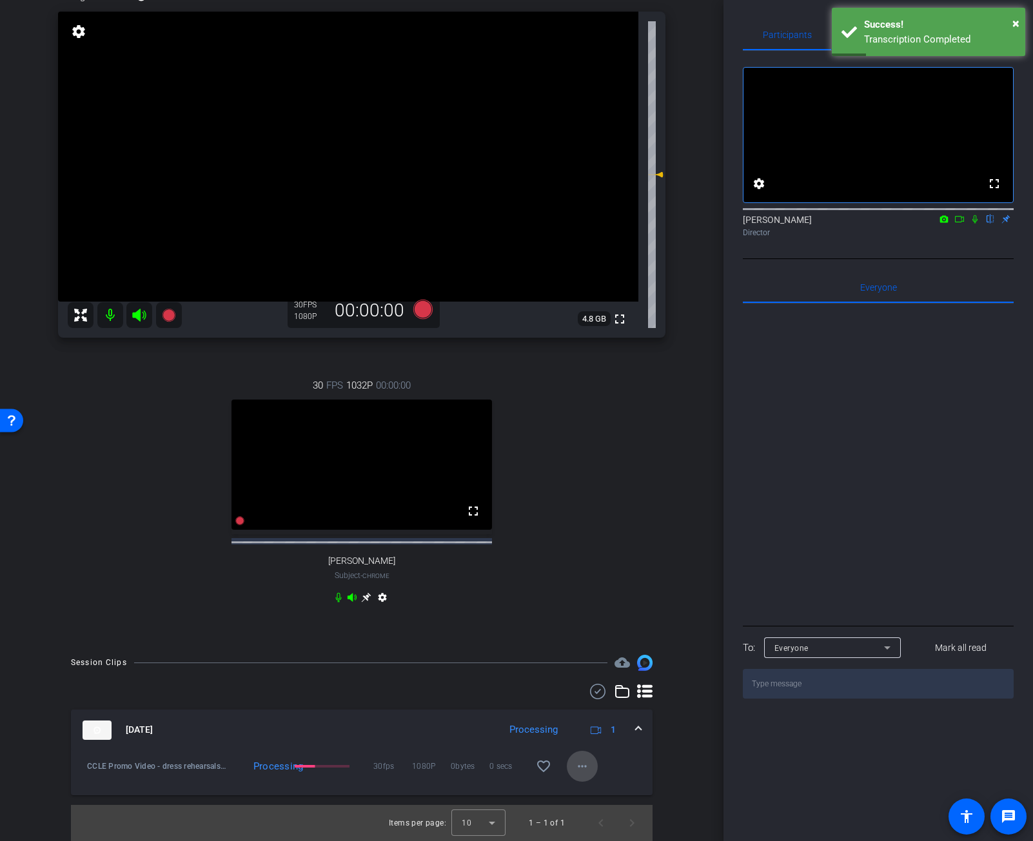
click at [588, 763] on span at bounding box center [582, 766] width 31 height 31
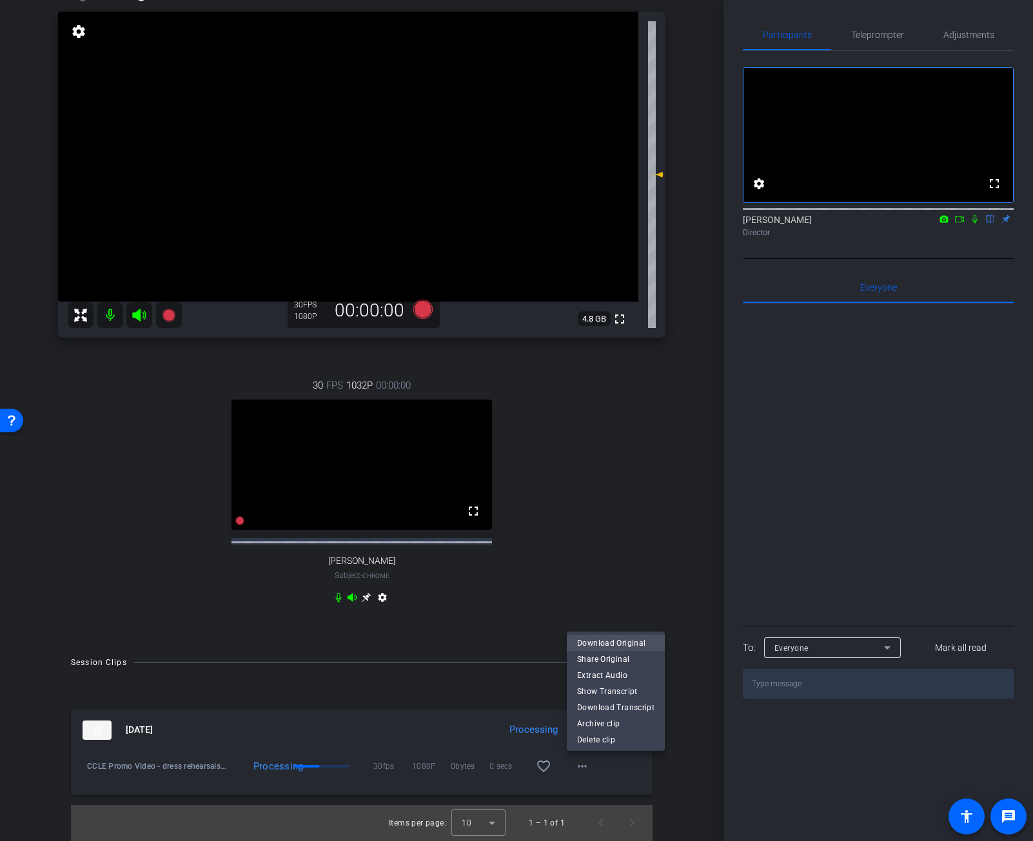
click at [628, 645] on span "Download Original" at bounding box center [615, 643] width 77 height 15
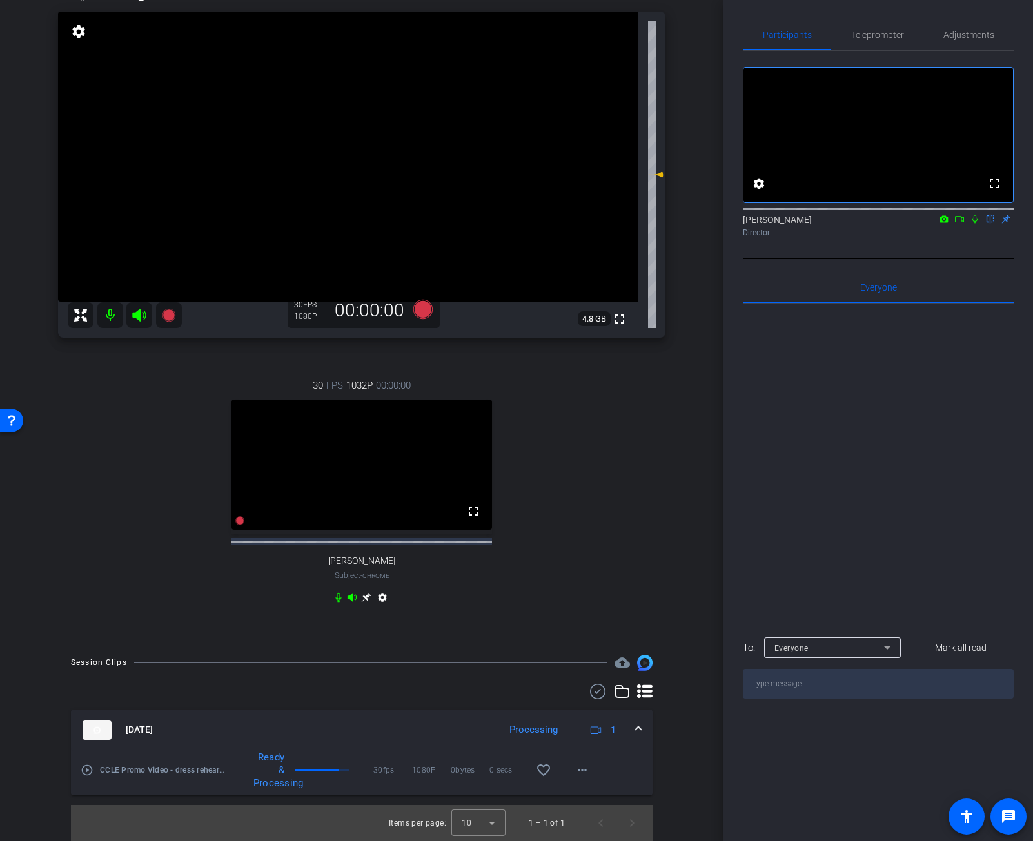
click at [973, 224] on icon at bounding box center [974, 219] width 5 height 8
click at [955, 224] on icon at bounding box center [959, 219] width 10 height 9
click at [989, 224] on icon at bounding box center [990, 219] width 7 height 8
click at [975, 222] on icon at bounding box center [974, 218] width 7 height 7
click at [427, 308] on icon at bounding box center [422, 309] width 19 height 19
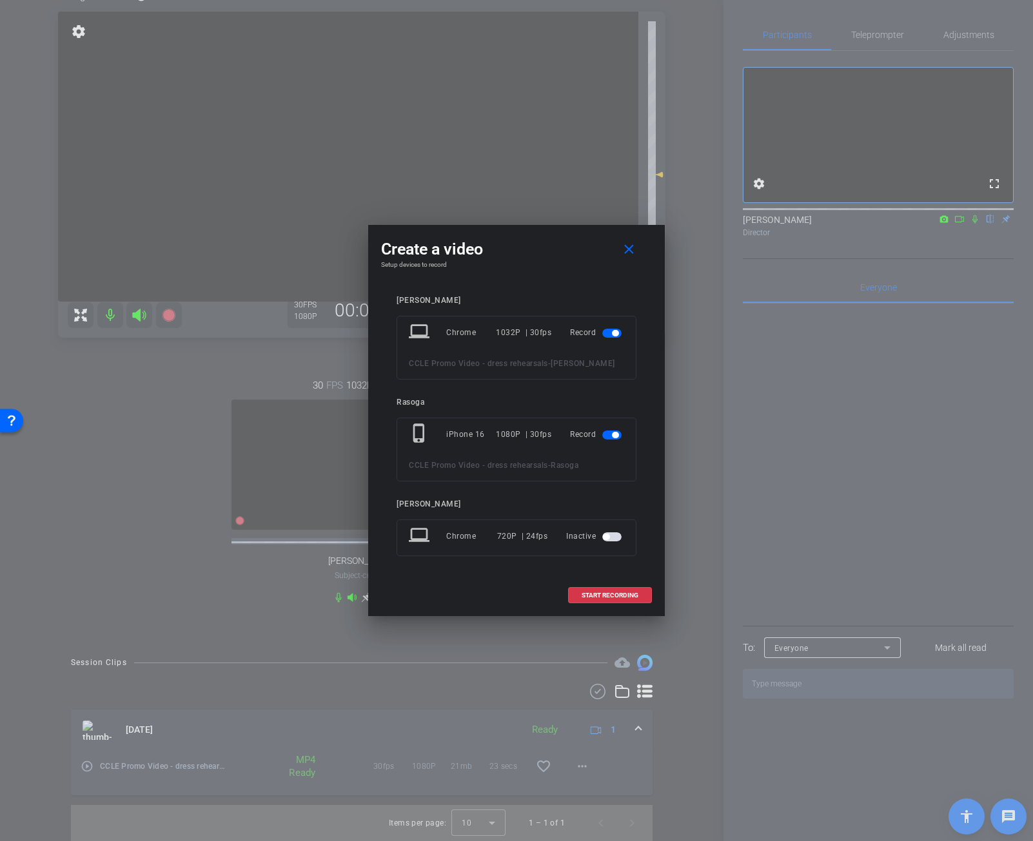
click at [607, 331] on span "button" at bounding box center [611, 333] width 19 height 9
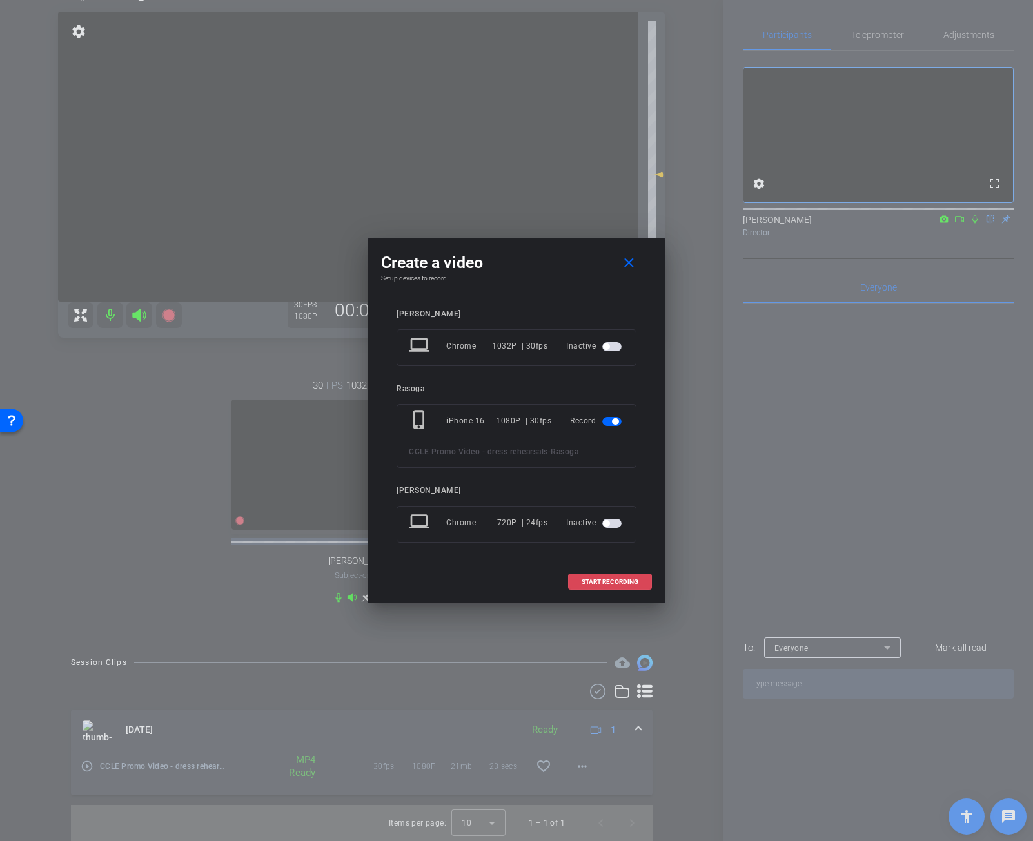
click at [627, 580] on span "START RECORDING" at bounding box center [609, 582] width 57 height 6
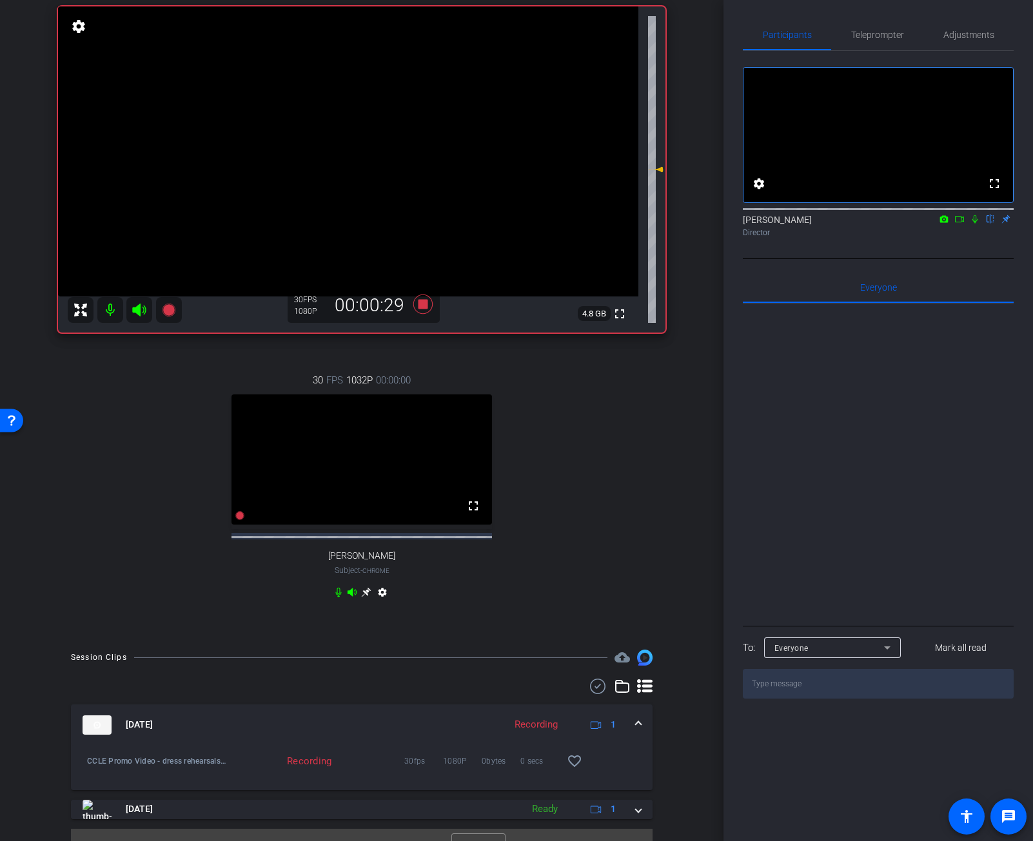
click at [970, 224] on icon at bounding box center [975, 219] width 10 height 9
click at [957, 224] on icon at bounding box center [959, 219] width 10 height 9
click at [973, 225] on mat-icon at bounding box center [974, 219] width 15 height 12
click at [970, 225] on mat-icon at bounding box center [974, 219] width 15 height 12
click at [425, 309] on icon at bounding box center [422, 304] width 19 height 19
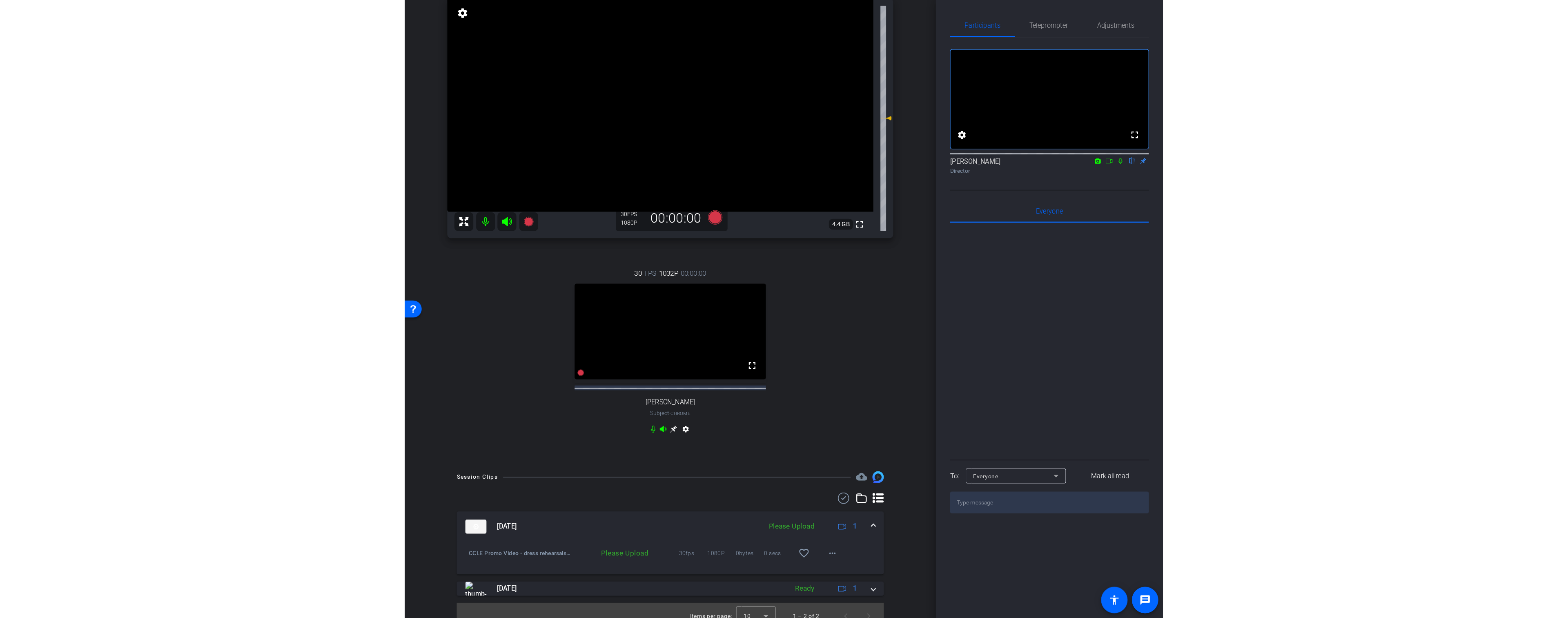
scroll to position [91, 0]
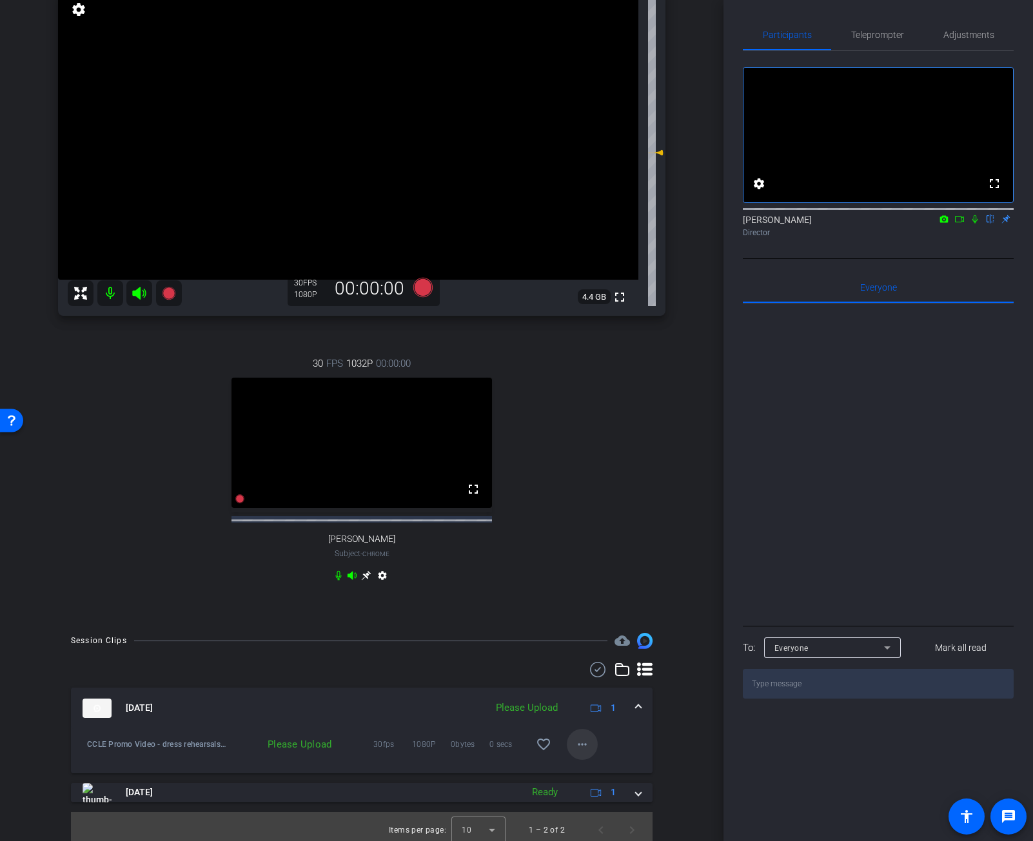
click at [573, 752] on span at bounding box center [582, 744] width 31 height 31
click at [599, 763] on span "Upload" at bounding box center [603, 776] width 52 height 15
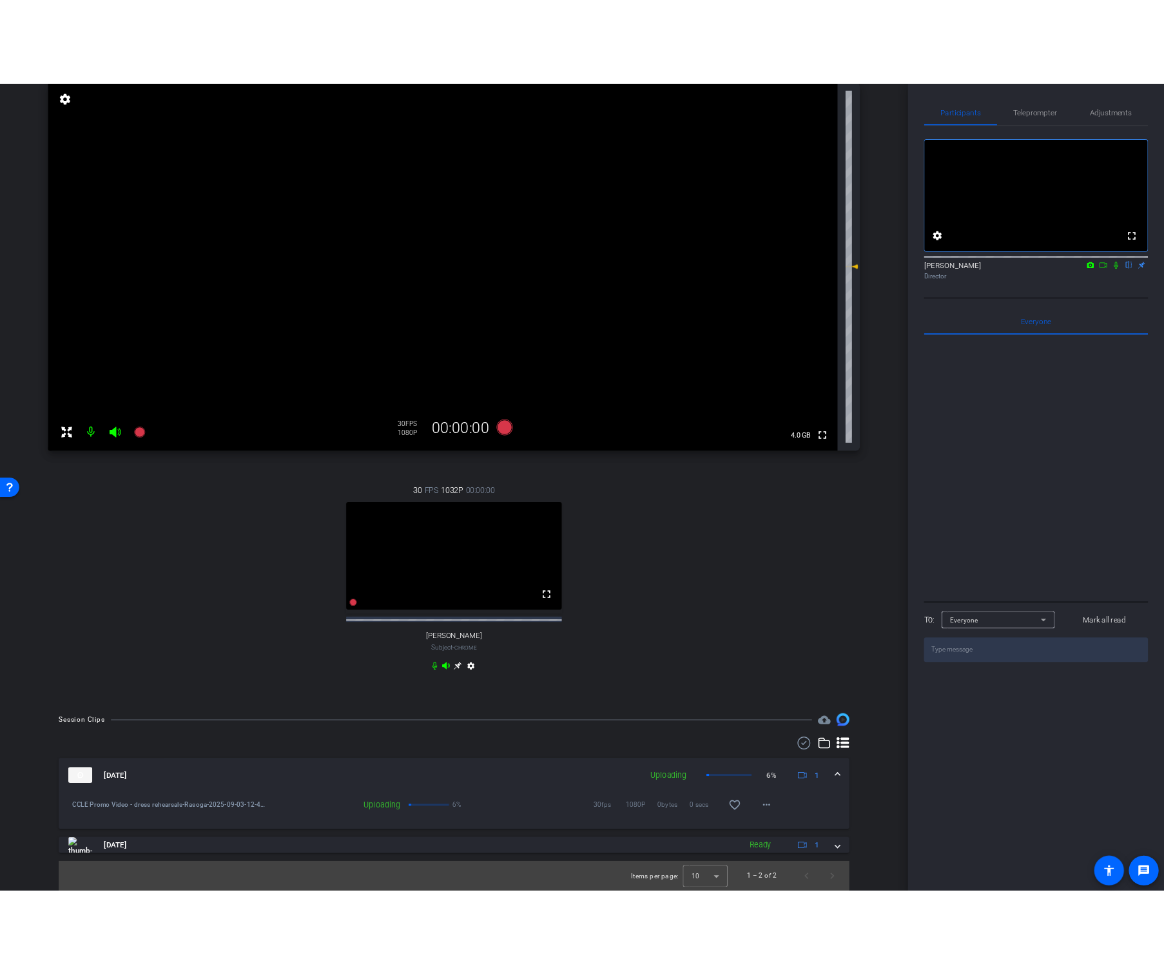
scroll to position [97, 0]
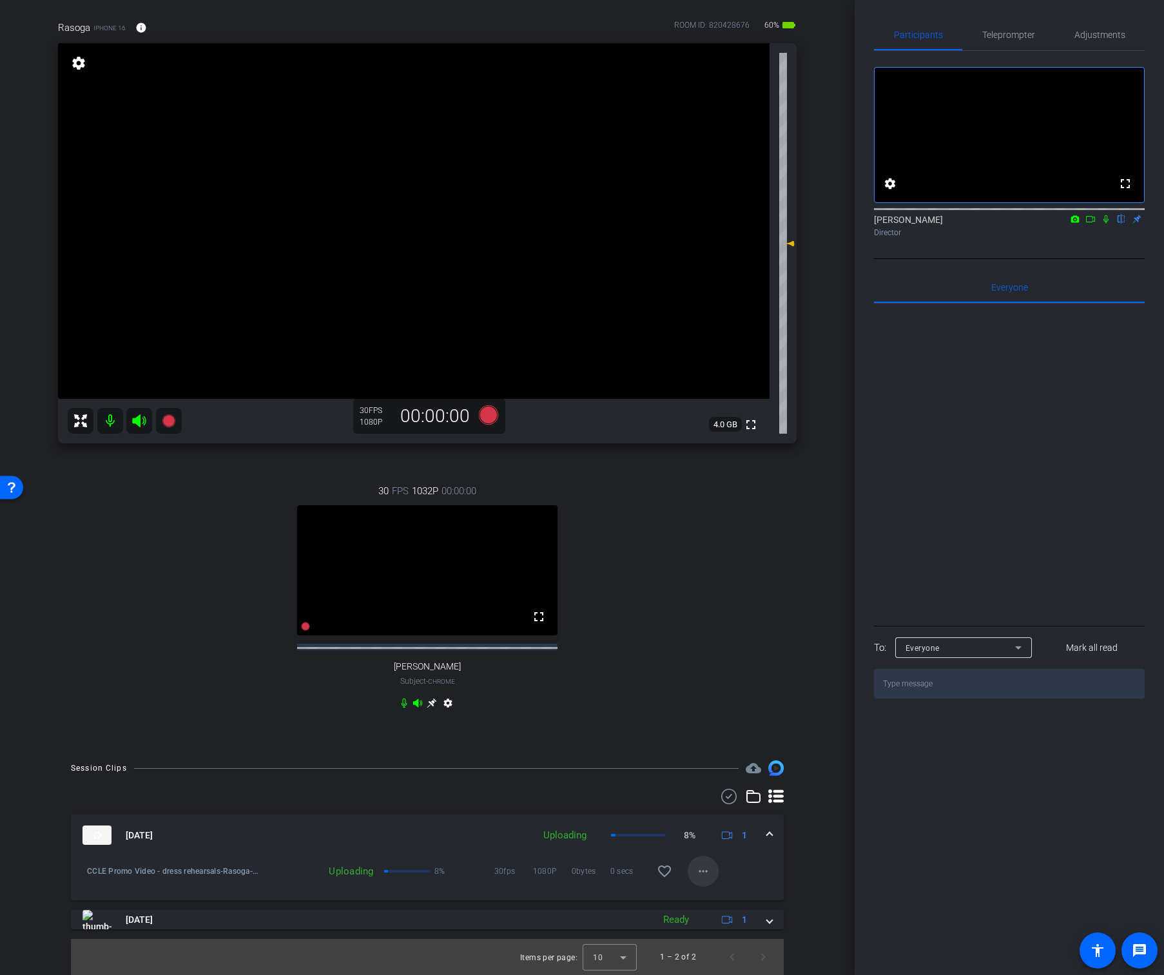
click at [711, 763] on span at bounding box center [703, 871] width 31 height 31
click at [739, 763] on span "Cancel Upload" at bounding box center [725, 897] width 54 height 15
click at [714, 763] on span at bounding box center [703, 871] width 31 height 31
click at [727, 763] on span "Cancel Upload" at bounding box center [725, 897] width 54 height 15
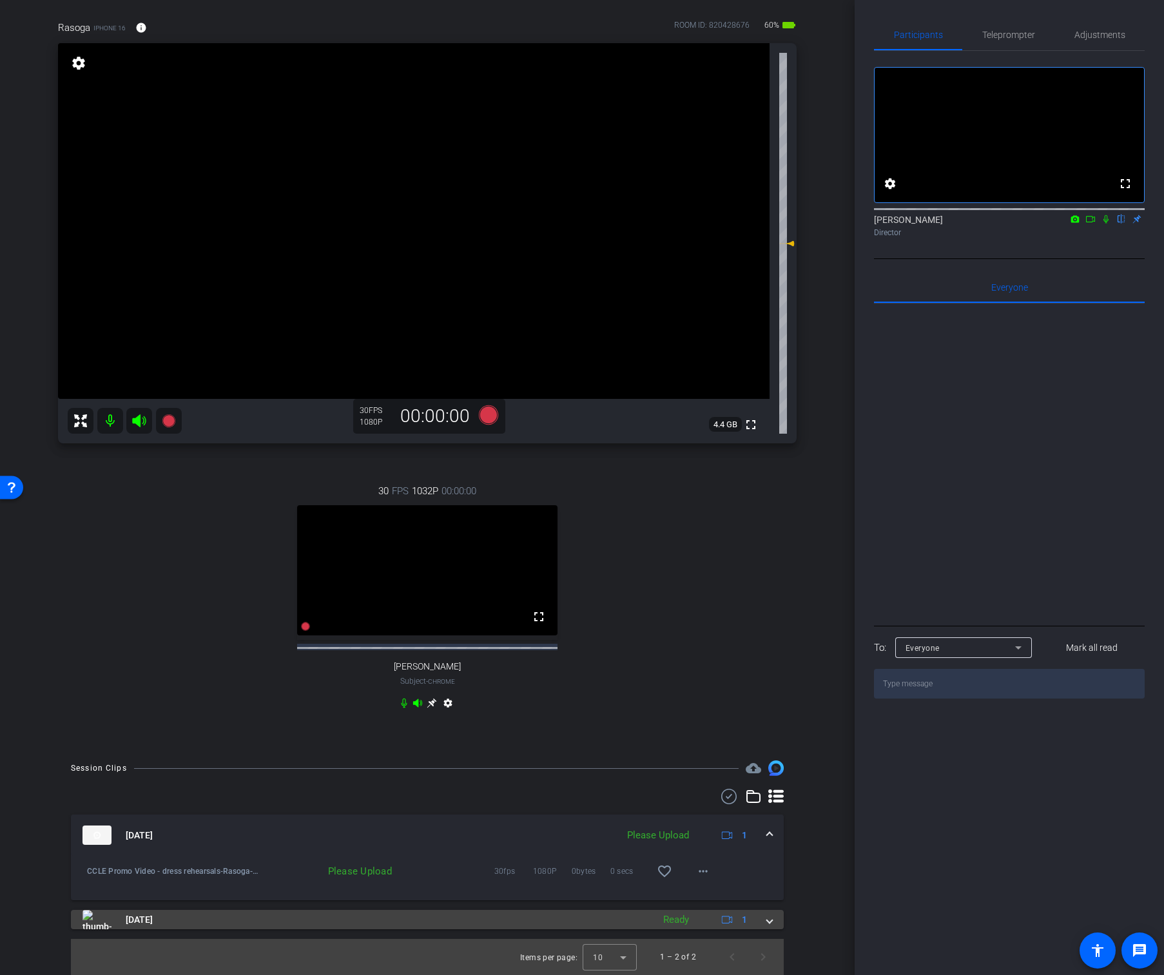
click at [772, 763] on span at bounding box center [769, 920] width 5 height 14
click at [772, 763] on mat-expansion-panel-header "[DATE] Ready 1" at bounding box center [427, 919] width 713 height 19
click at [772, 763] on span at bounding box center [769, 920] width 5 height 14
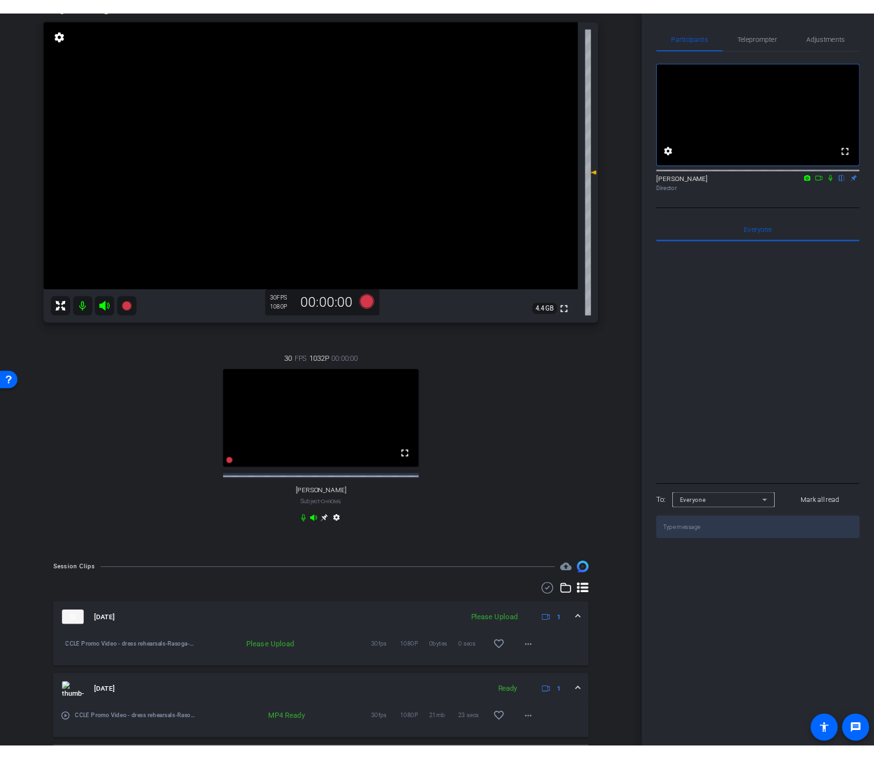
scroll to position [142, 0]
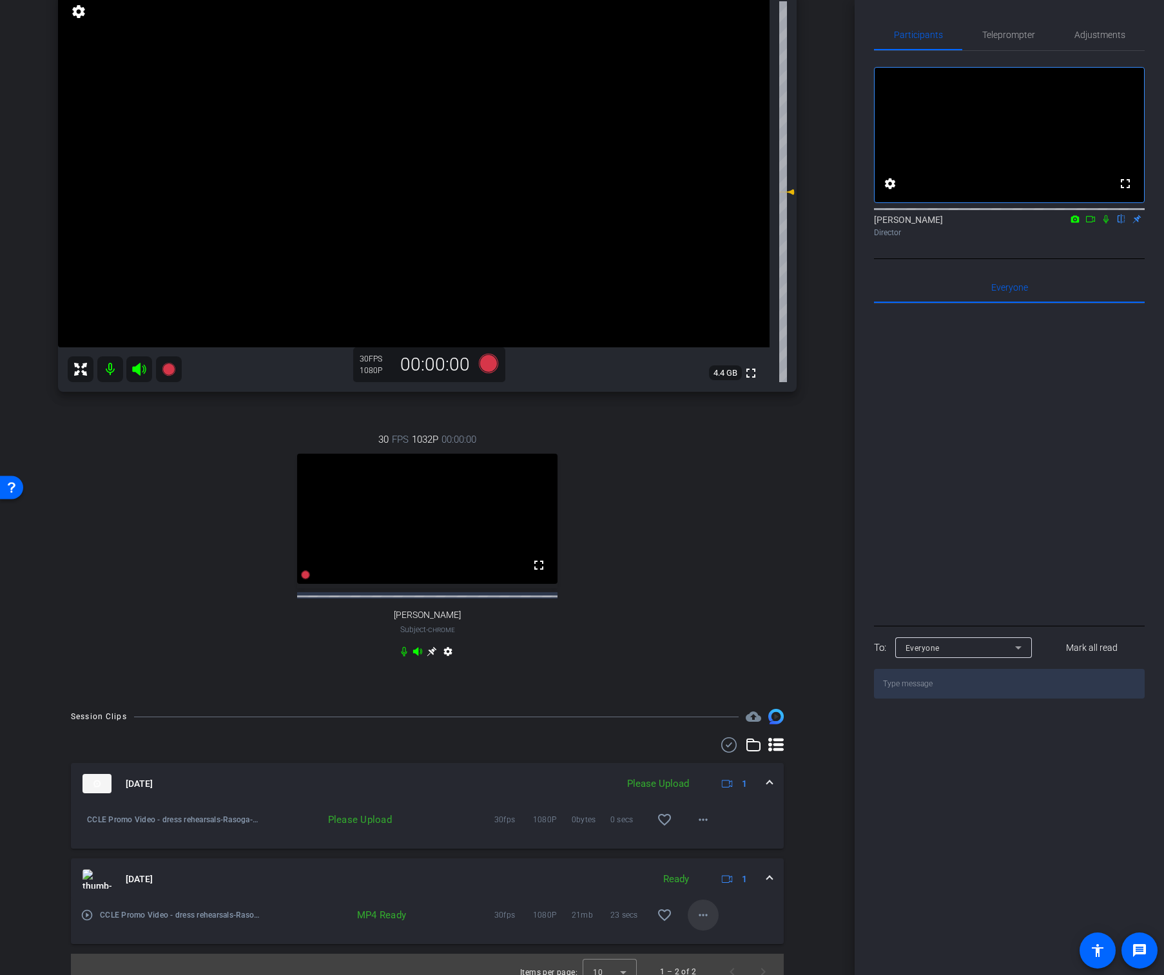
click at [709, 763] on mat-icon "more_horiz" at bounding box center [703, 915] width 15 height 15
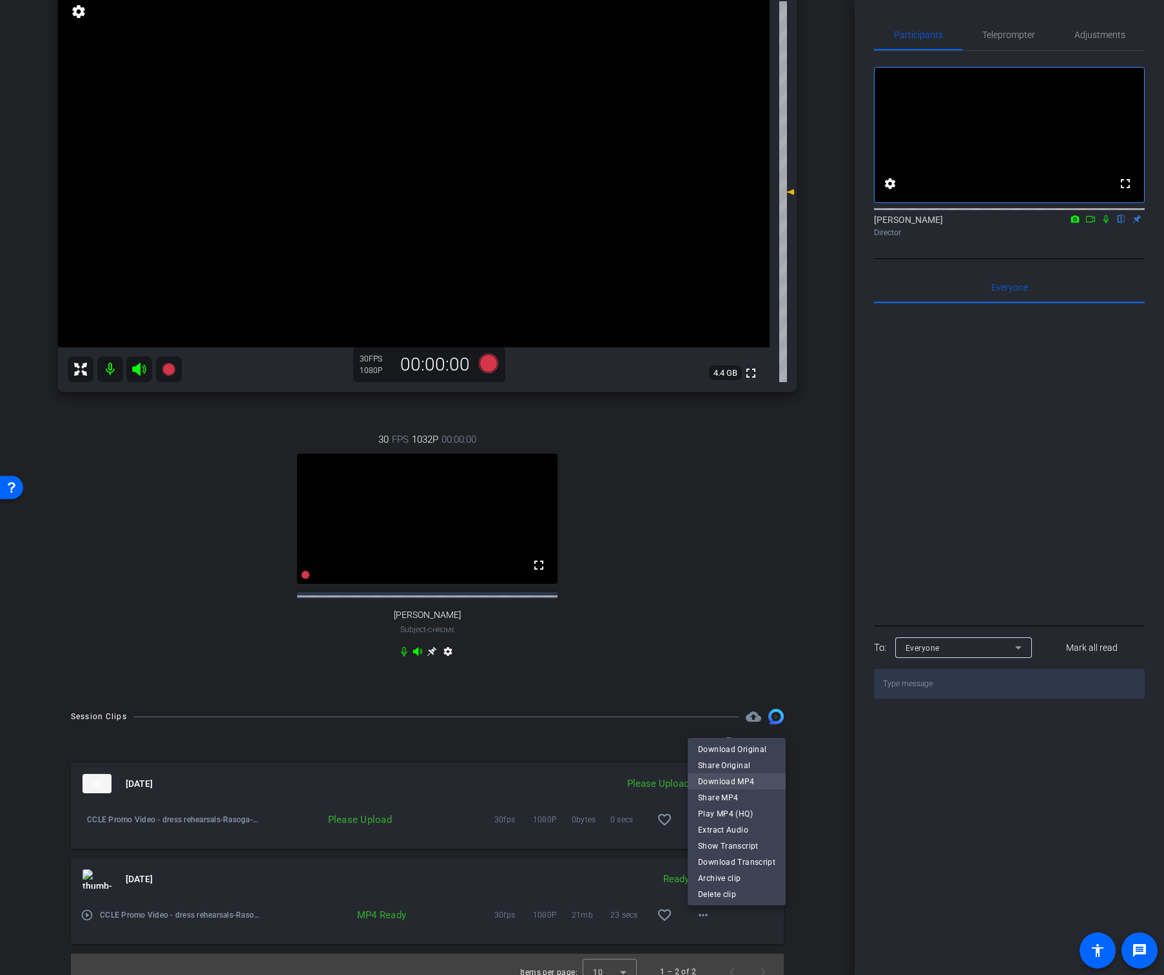
click at [749, 763] on span "Download MP4" at bounding box center [736, 781] width 77 height 15
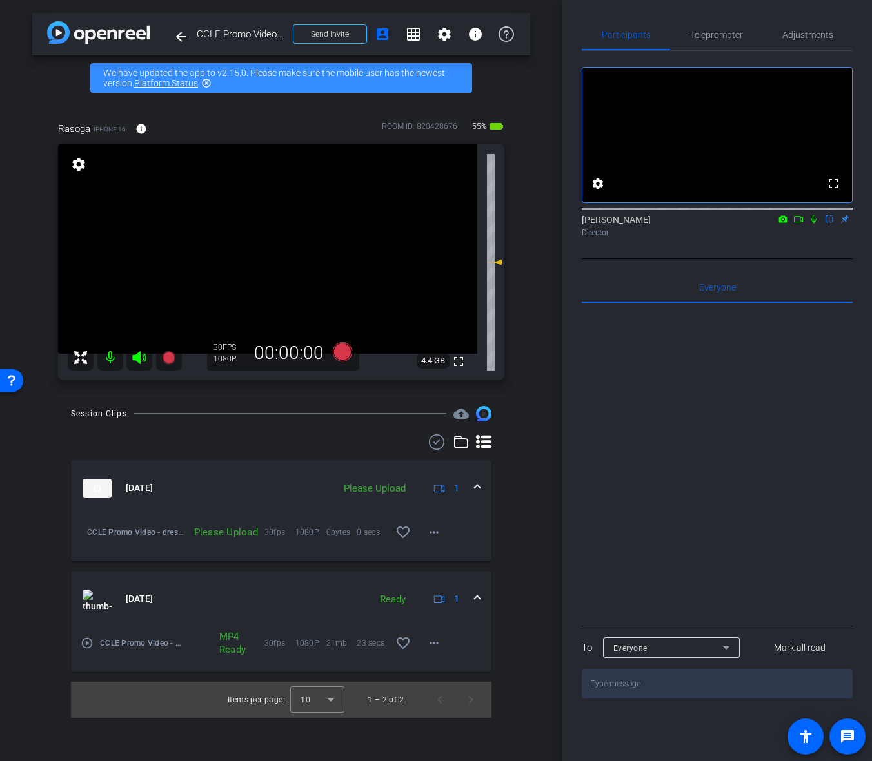
scroll to position [0, 0]
